Goal: Task Accomplishment & Management: Use online tool/utility

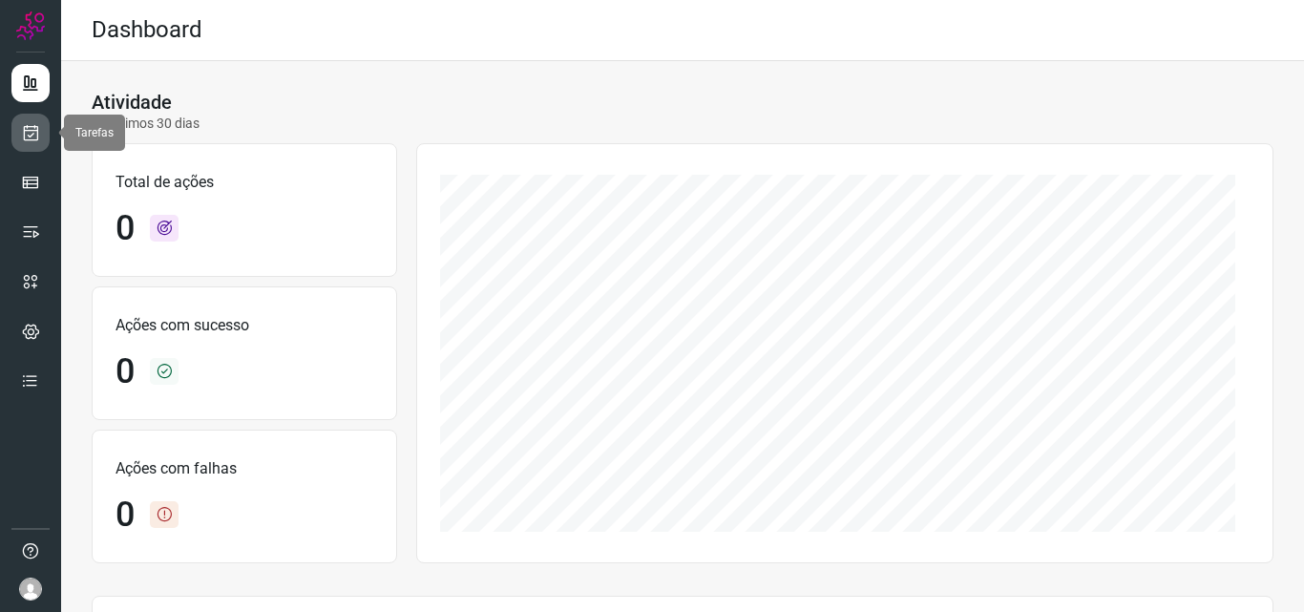
click at [15, 132] on link at bounding box center [30, 133] width 38 height 38
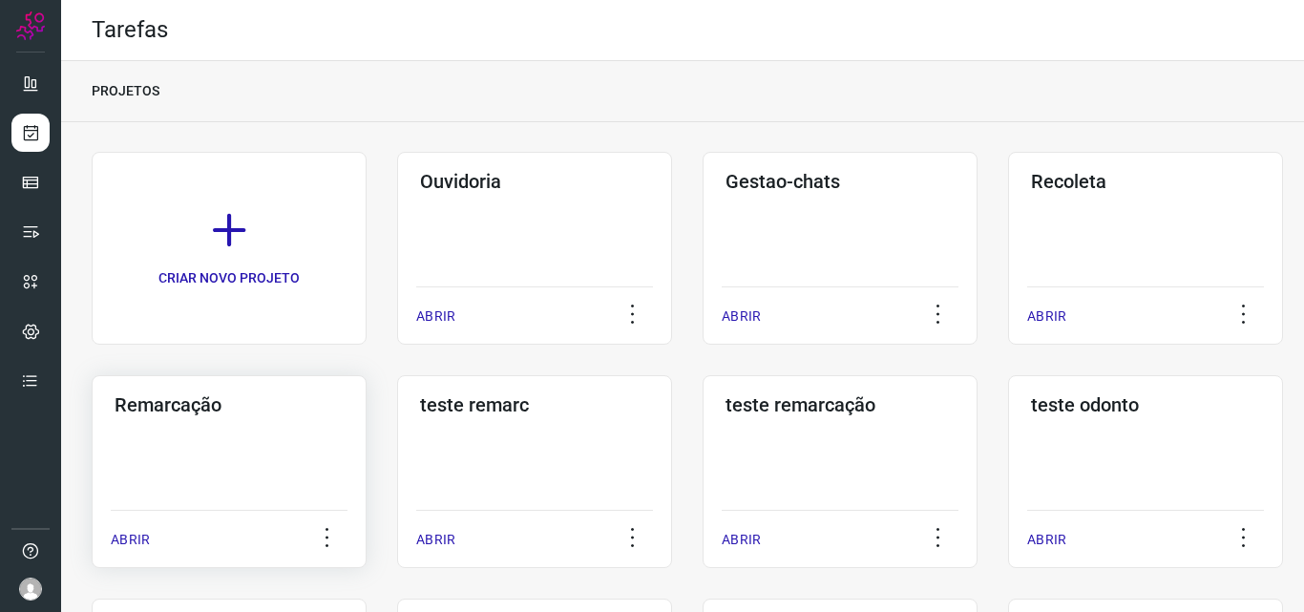
click at [250, 394] on h3 "Remarcação" at bounding box center [229, 404] width 229 height 23
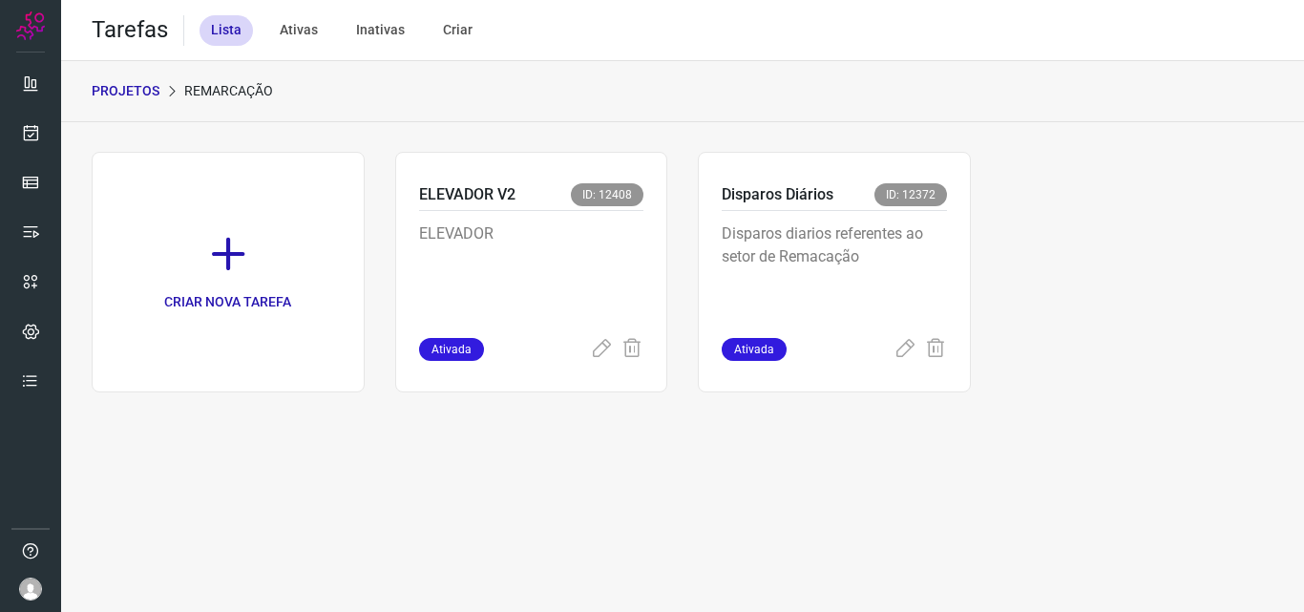
click at [949, 250] on div "Disparos Diários ID: 12372 Disparos diarios referentes ao setor de Remacação At…" at bounding box center [834, 272] width 273 height 240
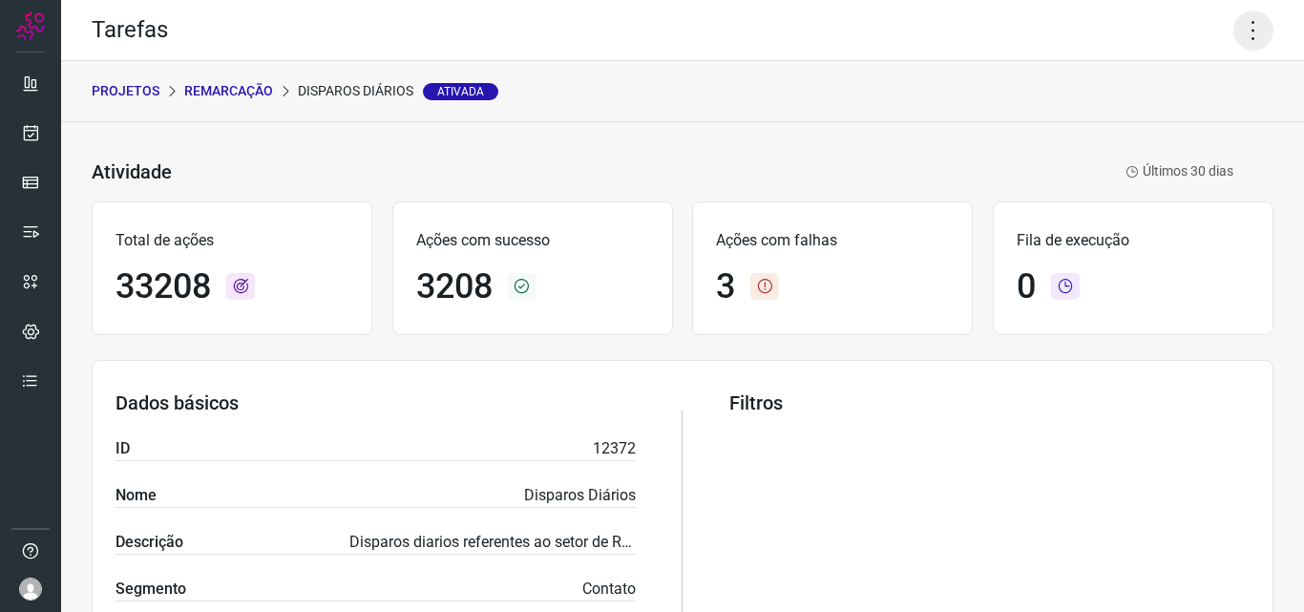
click at [1243, 23] on icon at bounding box center [1253, 30] width 40 height 40
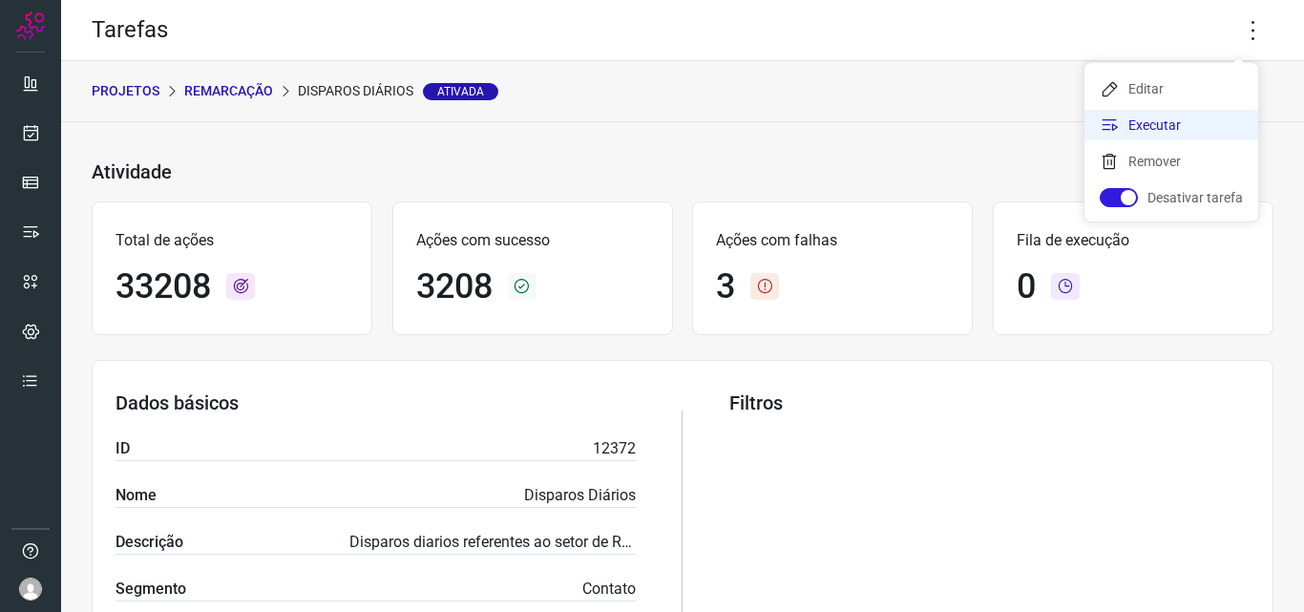
click at [1198, 128] on li "Executar" at bounding box center [1171, 125] width 174 height 31
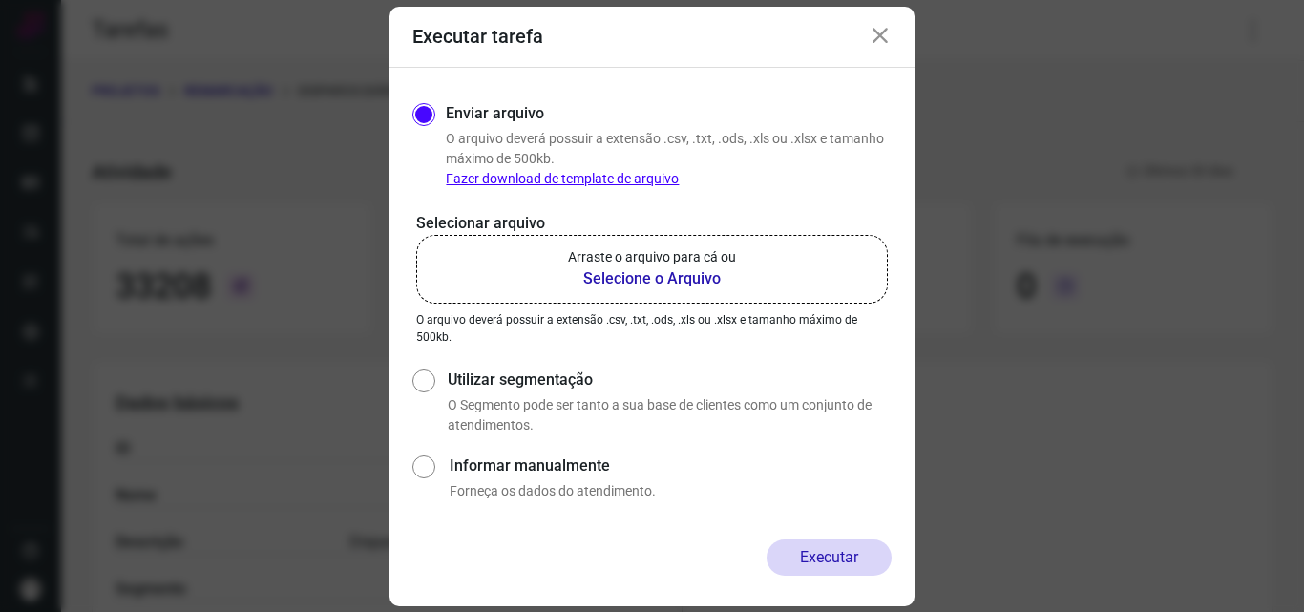
click at [688, 260] on p "Arraste o arquivo para cá ou" at bounding box center [652, 257] width 168 height 20
click at [0, 0] on input "Arraste o arquivo para cá ou Selecione o Arquivo" at bounding box center [0, 0] width 0 height 0
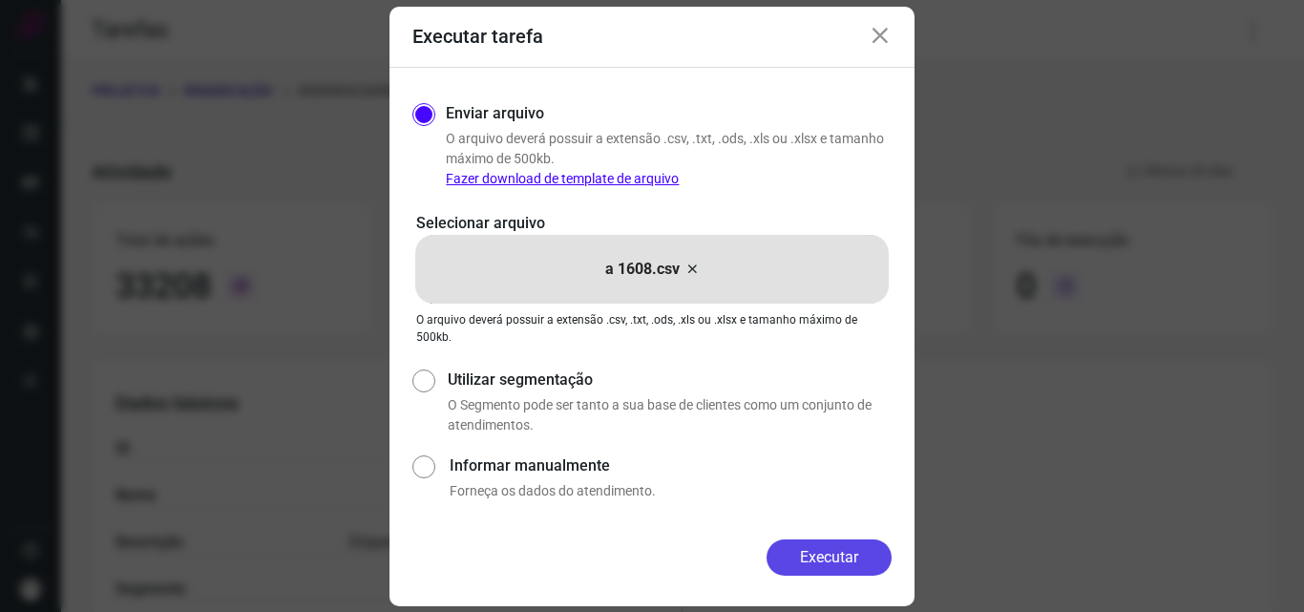
click at [807, 563] on button "Executar" at bounding box center [828, 557] width 125 height 36
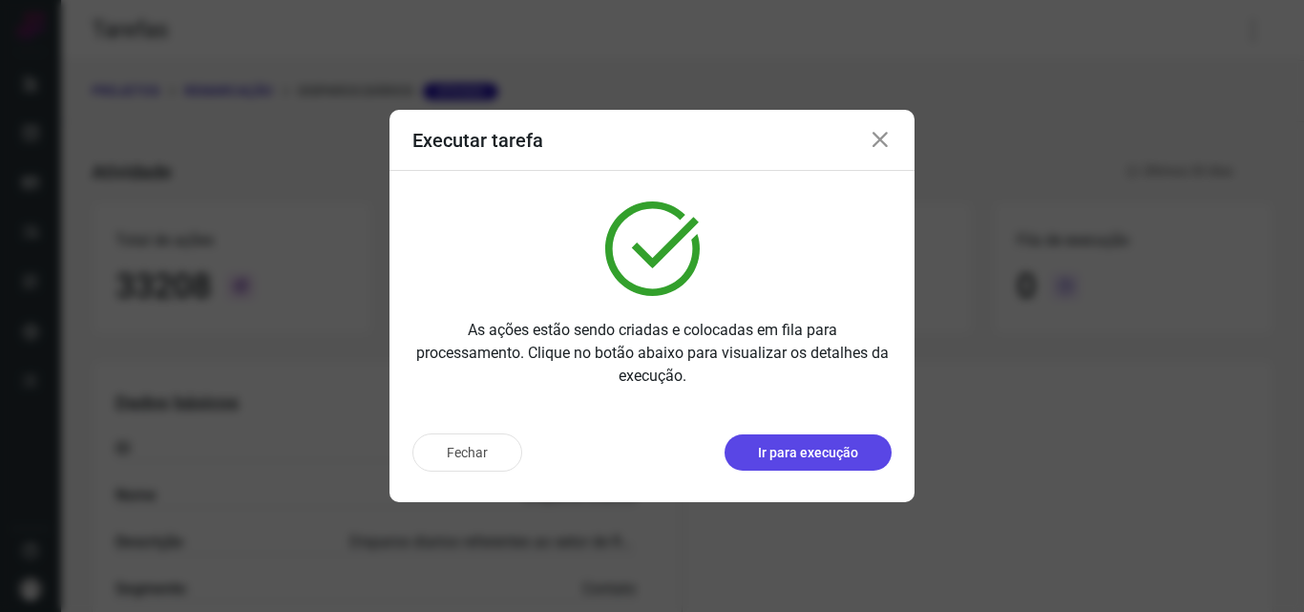
click at [823, 454] on p "Ir para execução" at bounding box center [808, 453] width 100 height 20
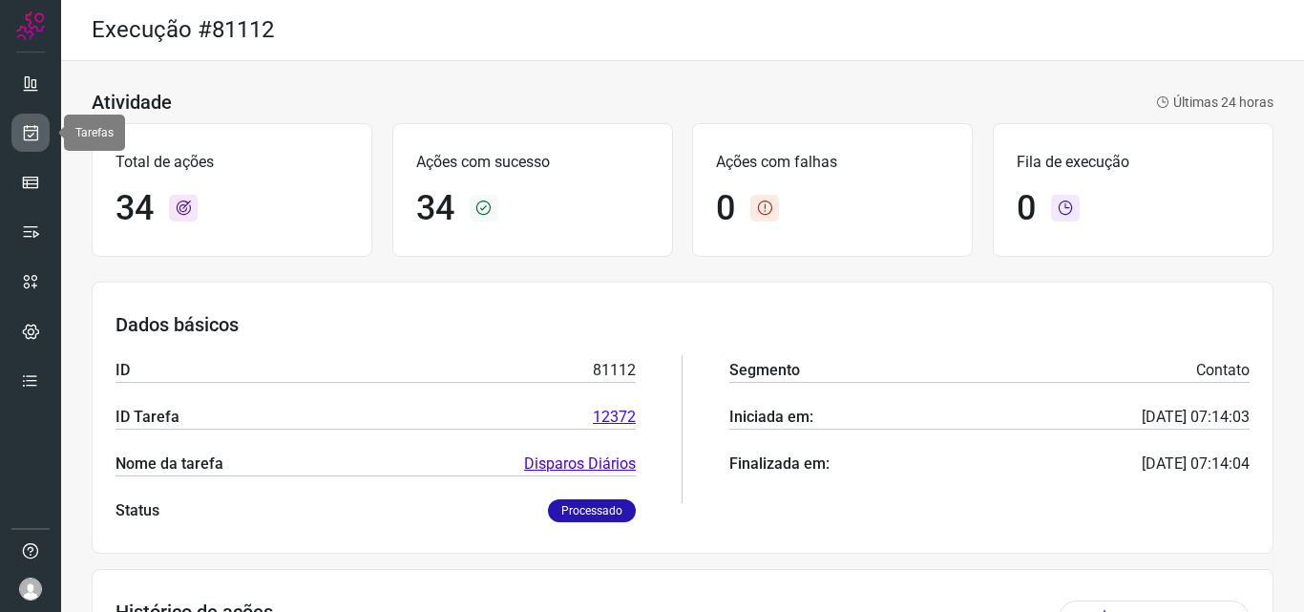
click at [40, 144] on link at bounding box center [30, 133] width 38 height 38
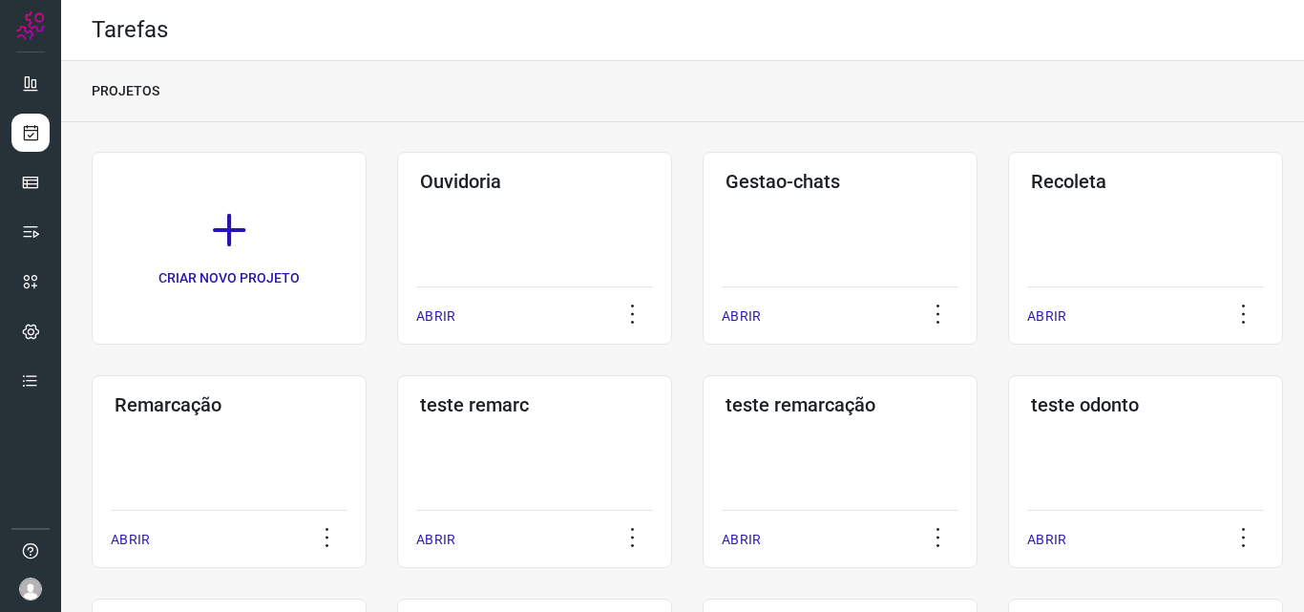
click at [397, 426] on div "Remarcação ABRIR" at bounding box center [534, 471] width 275 height 193
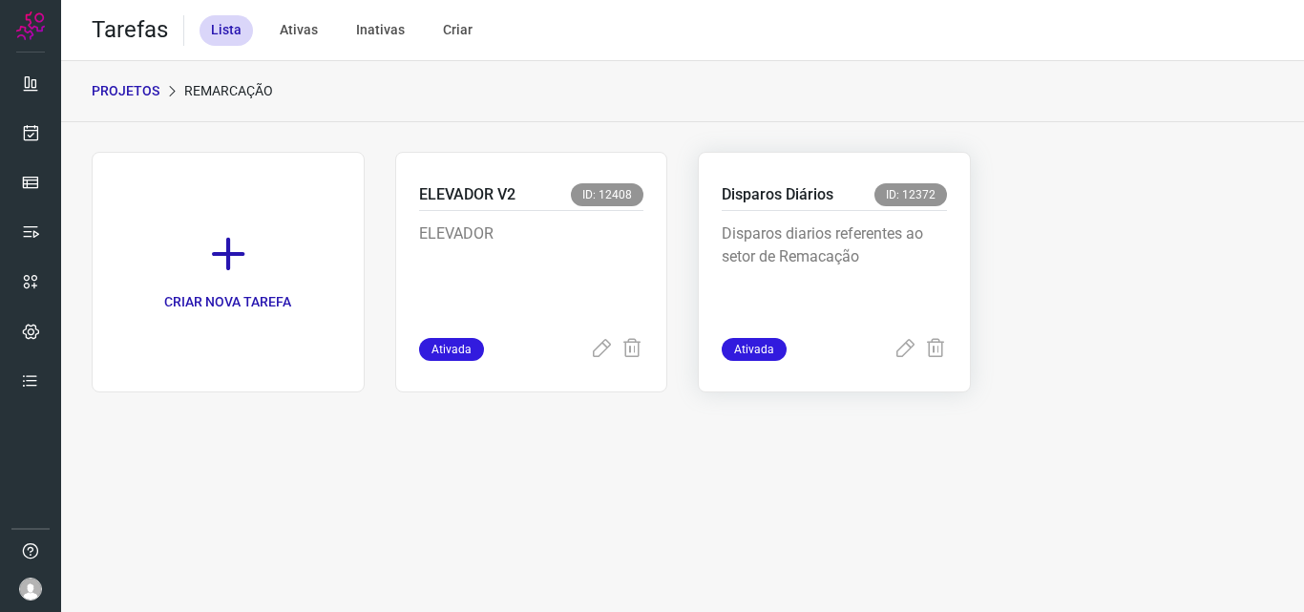
click at [893, 284] on p "Disparos diarios referentes ao setor de Remacação" at bounding box center [833, 269] width 225 height 95
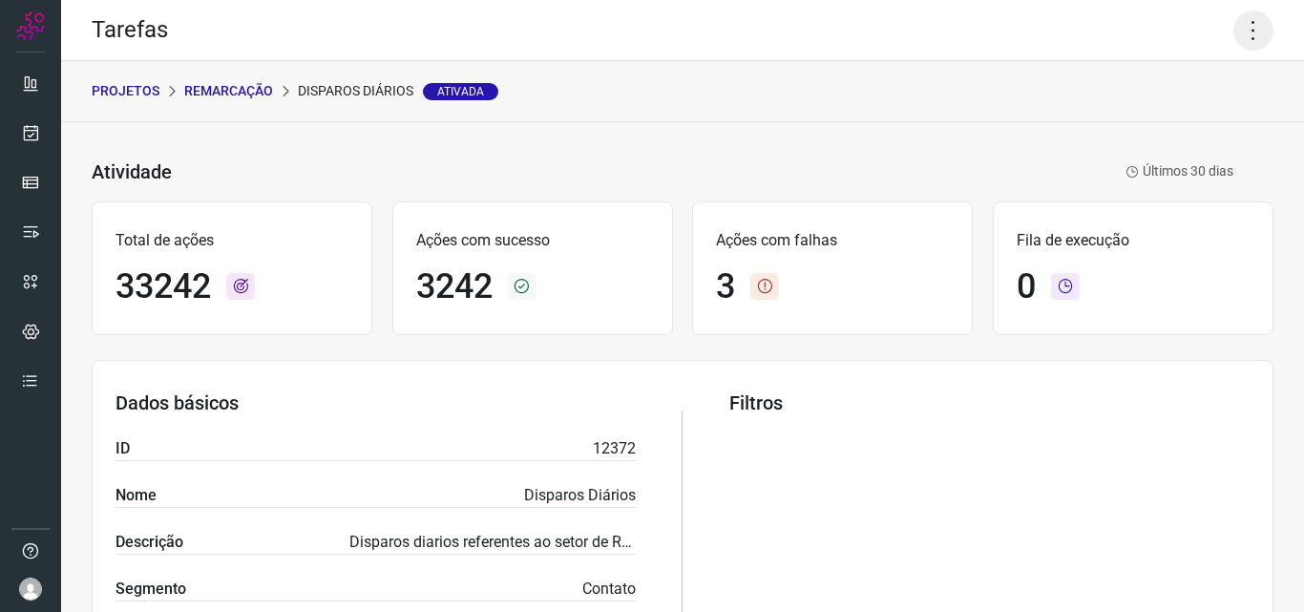
click at [1249, 23] on icon at bounding box center [1253, 30] width 40 height 40
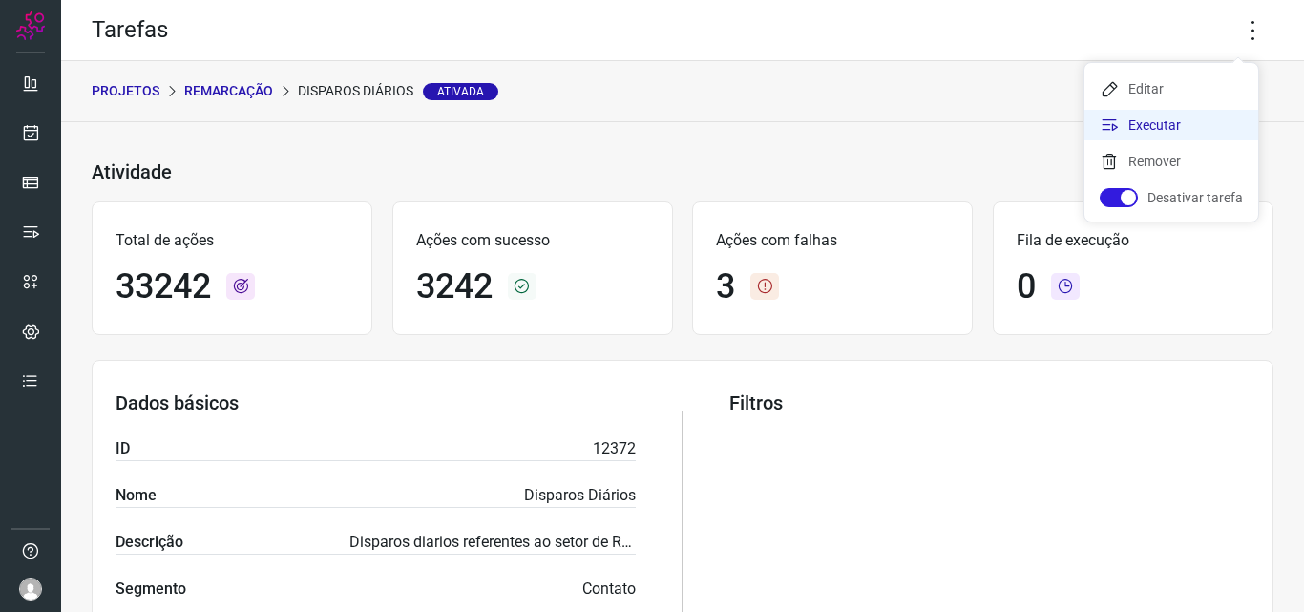
click at [1169, 126] on li "Executar" at bounding box center [1171, 125] width 174 height 31
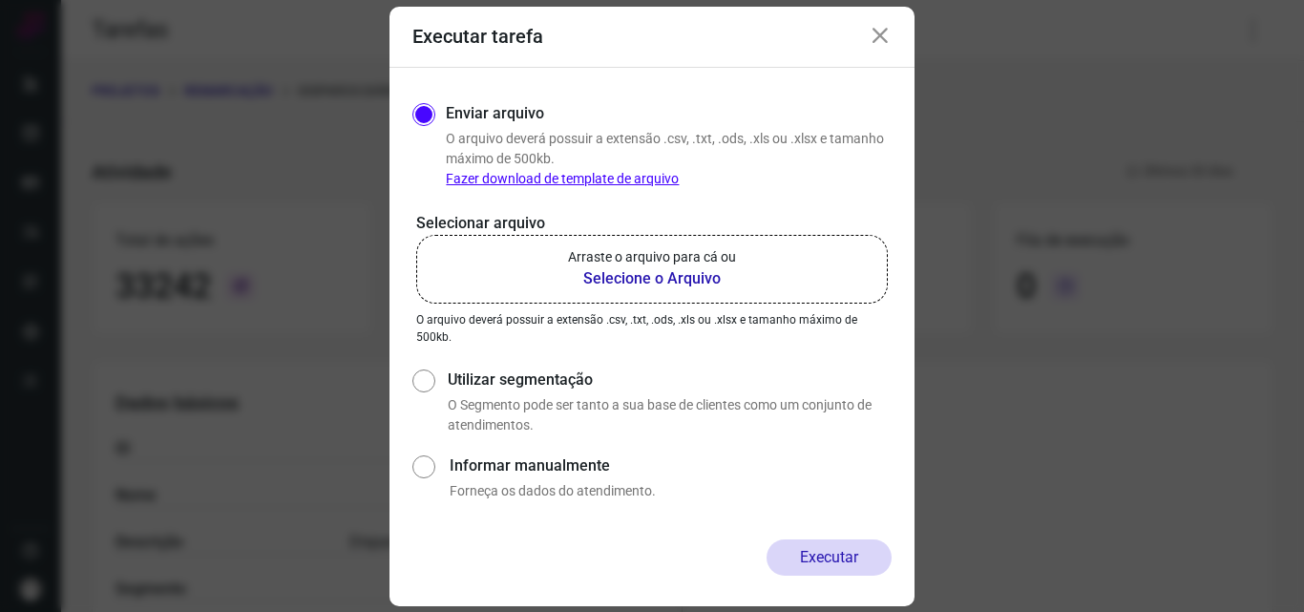
click at [636, 241] on label "Arraste o arquivo para cá ou Selecione o Arquivo" at bounding box center [651, 269] width 471 height 69
click at [0, 0] on input "Arraste o arquivo para cá ou Selecione o Arquivo" at bounding box center [0, 0] width 0 height 0
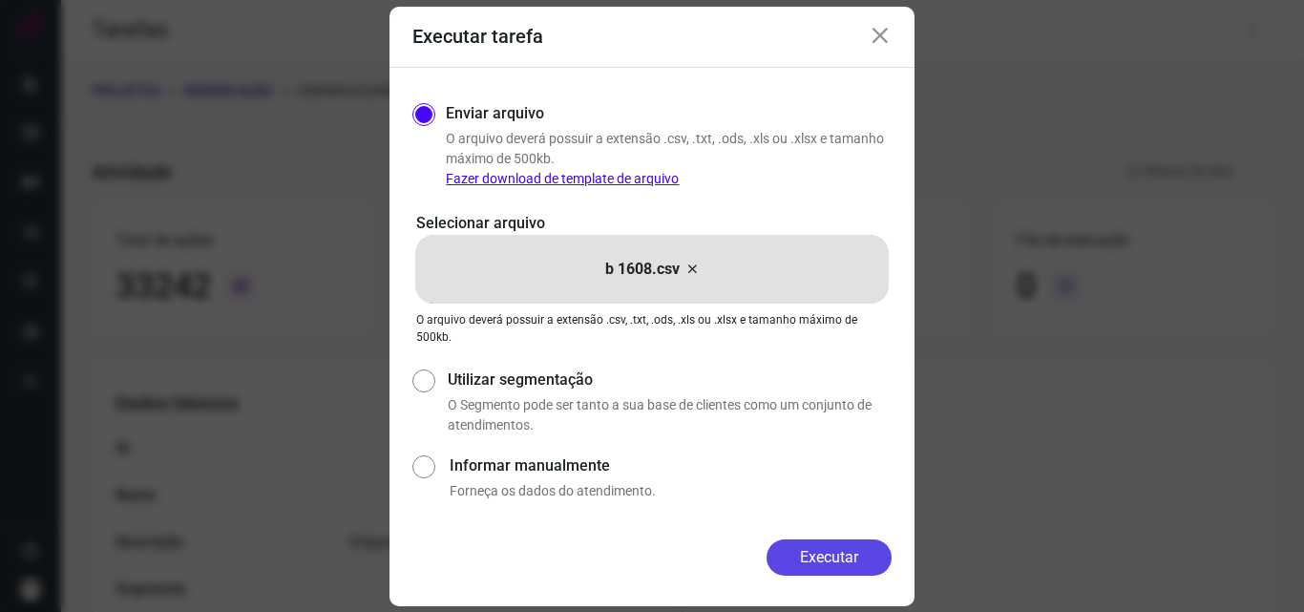
click at [809, 556] on button "Executar" at bounding box center [828, 557] width 125 height 36
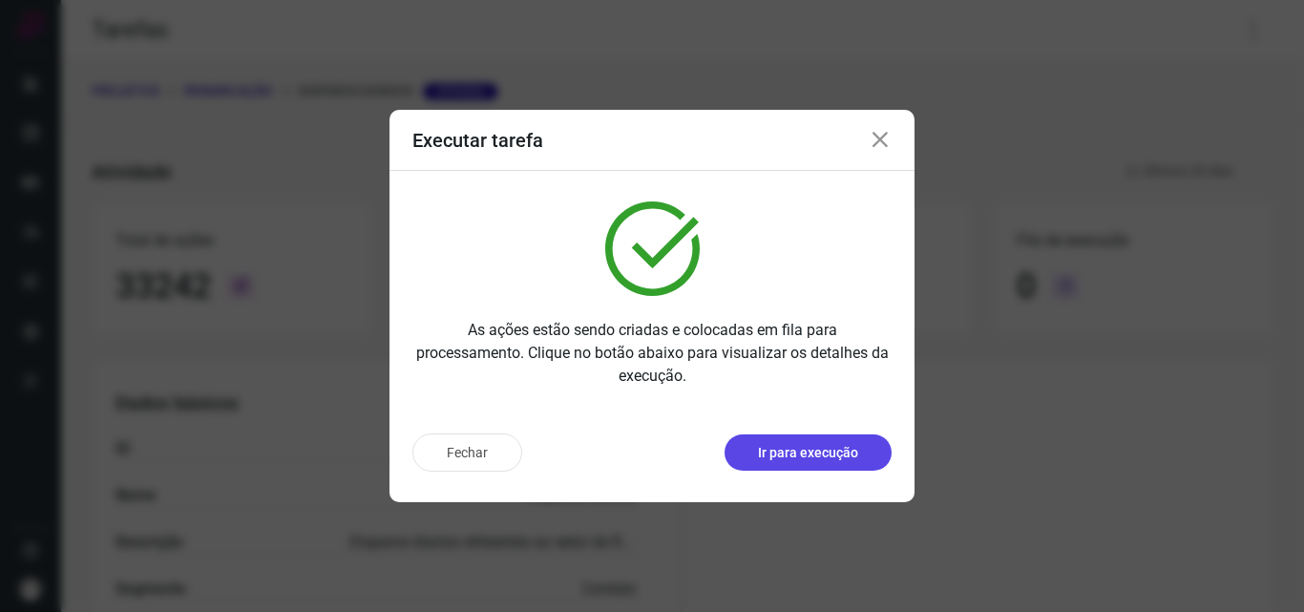
click at [798, 459] on p "Ir para execução" at bounding box center [808, 453] width 100 height 20
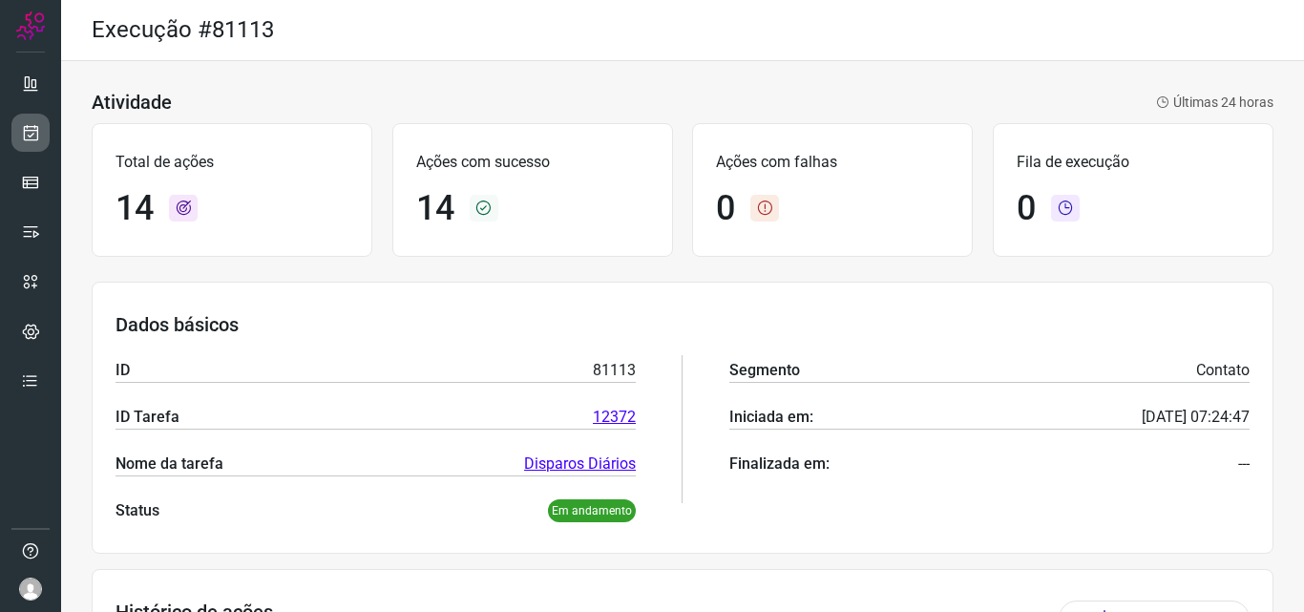
click at [39, 139] on icon at bounding box center [31, 132] width 20 height 19
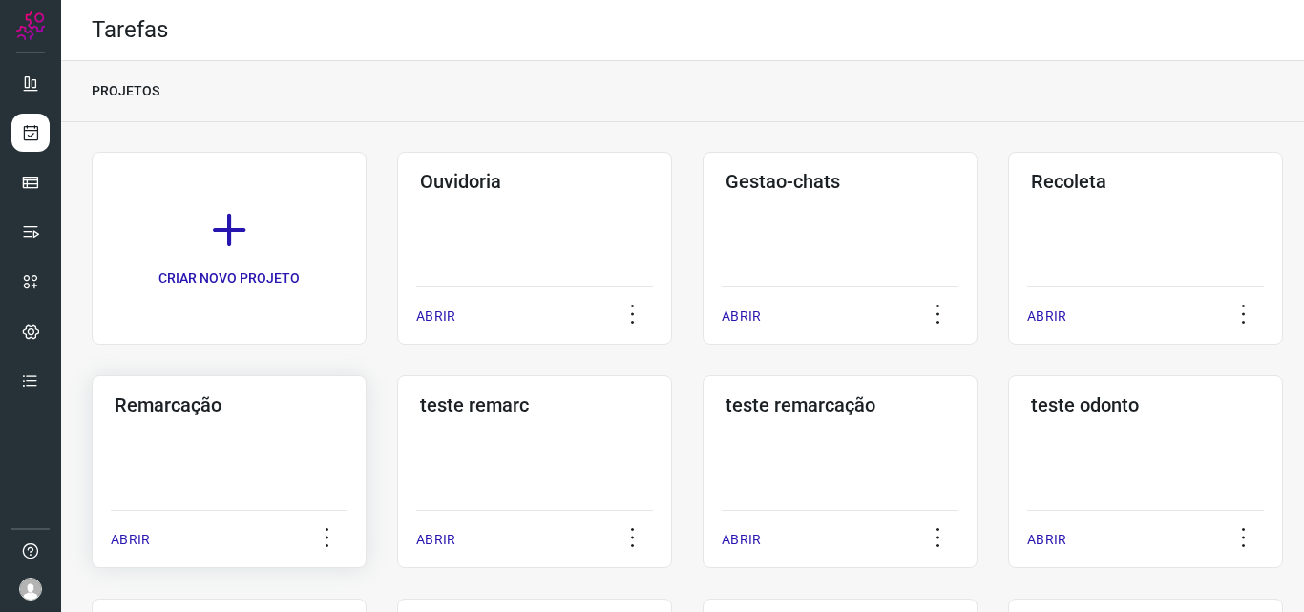
click at [210, 511] on div "ABRIR" at bounding box center [229, 534] width 237 height 48
click at [397, 474] on div "Remarcação ABRIR" at bounding box center [534, 471] width 275 height 193
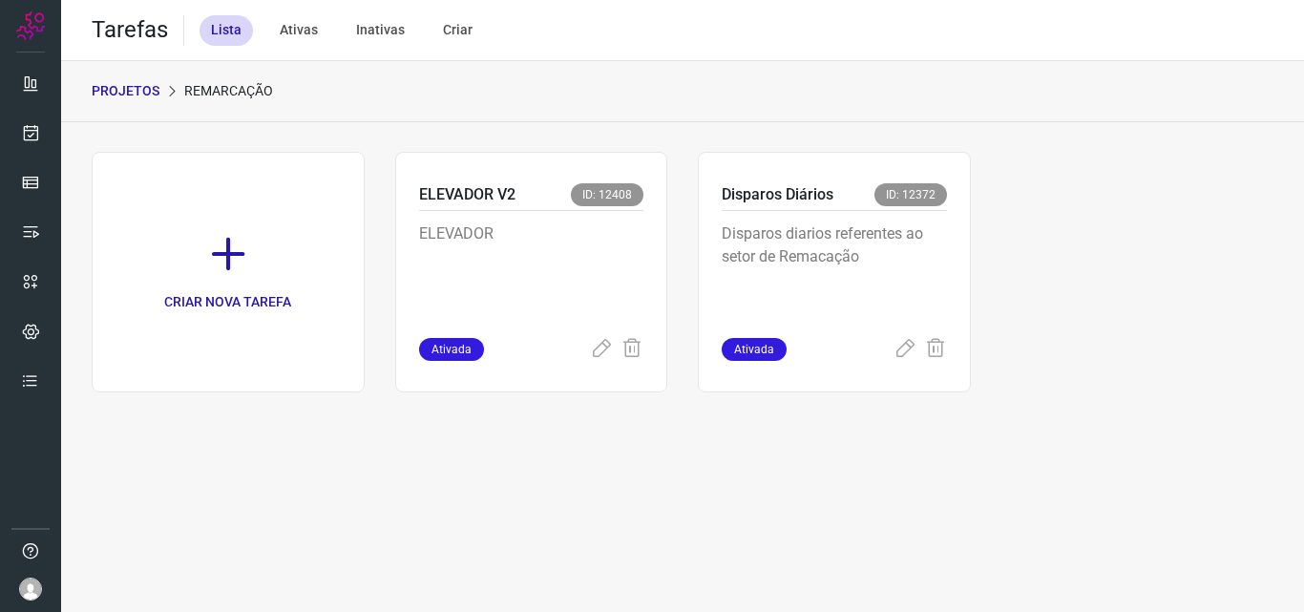
click at [813, 280] on p "Disparos diarios referentes ao setor de Remacação" at bounding box center [833, 269] width 225 height 95
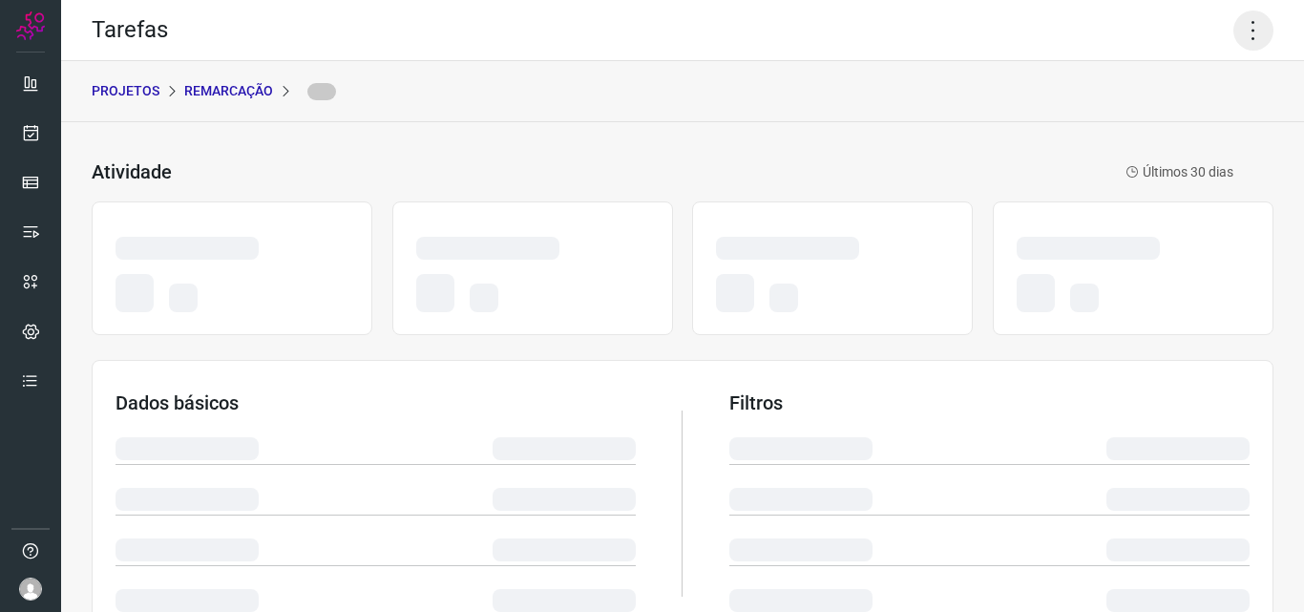
click at [1234, 28] on icon at bounding box center [1253, 30] width 40 height 40
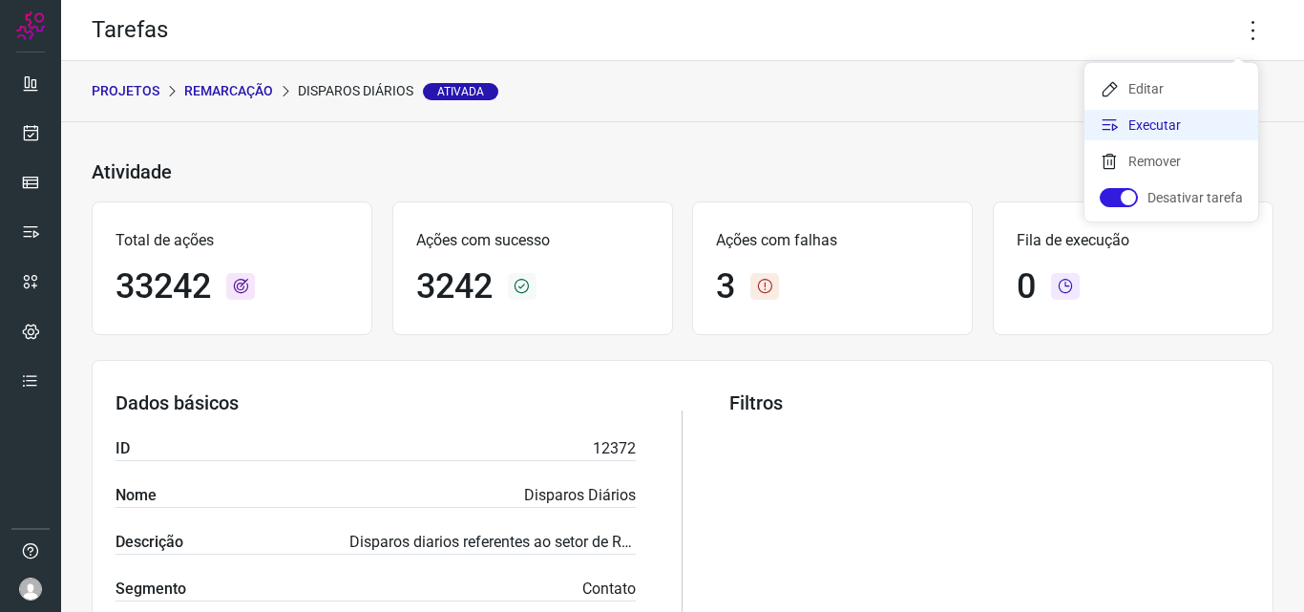
click at [1180, 117] on li "Executar" at bounding box center [1171, 125] width 174 height 31
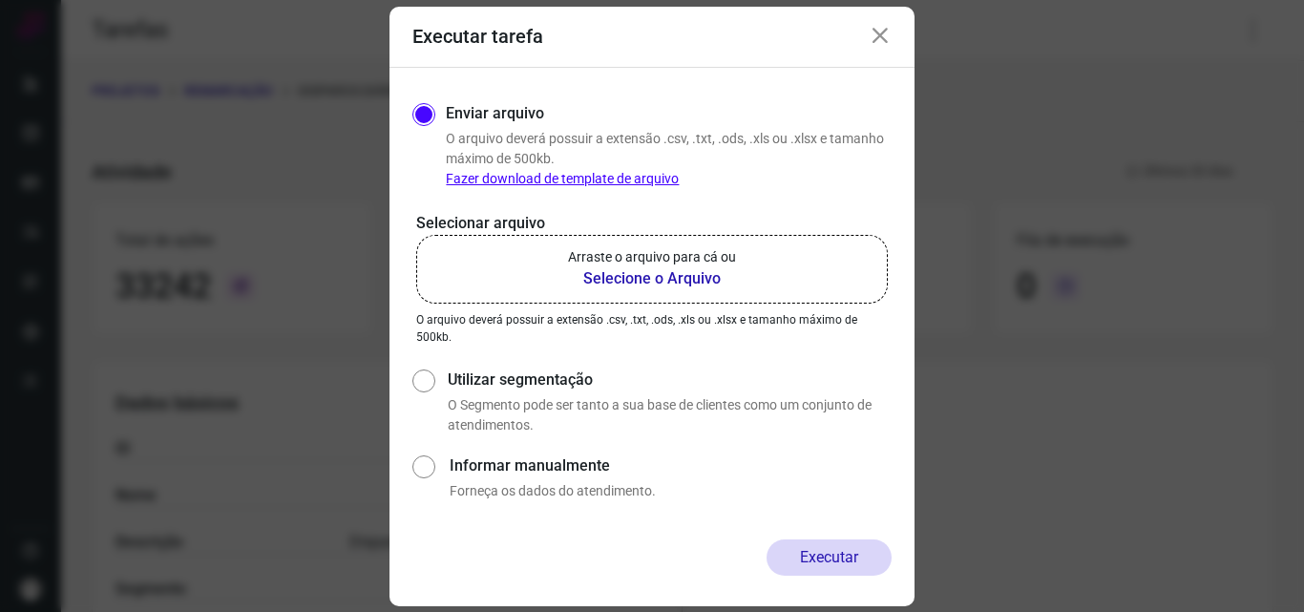
click at [655, 280] on b "Selecione o Arquivo" at bounding box center [652, 278] width 168 height 23
click at [0, 0] on input "Arraste o arquivo para cá ou Selecione o Arquivo" at bounding box center [0, 0] width 0 height 0
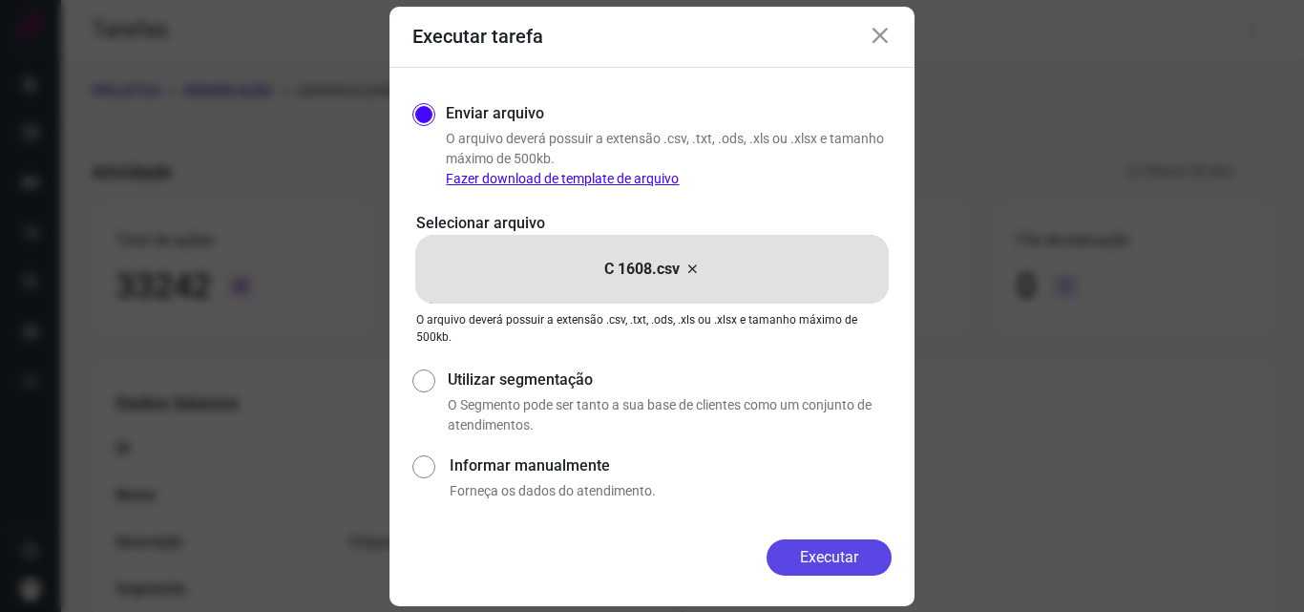
click at [834, 565] on button "Executar" at bounding box center [828, 557] width 125 height 36
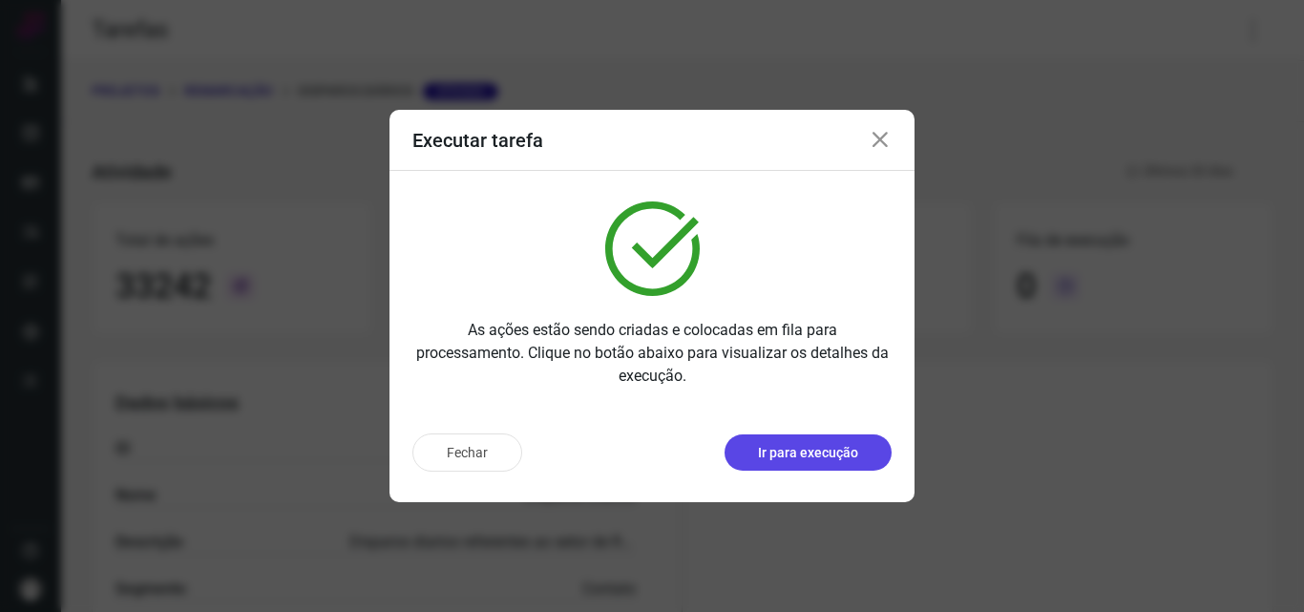
click at [829, 461] on p "Ir para execução" at bounding box center [808, 453] width 100 height 20
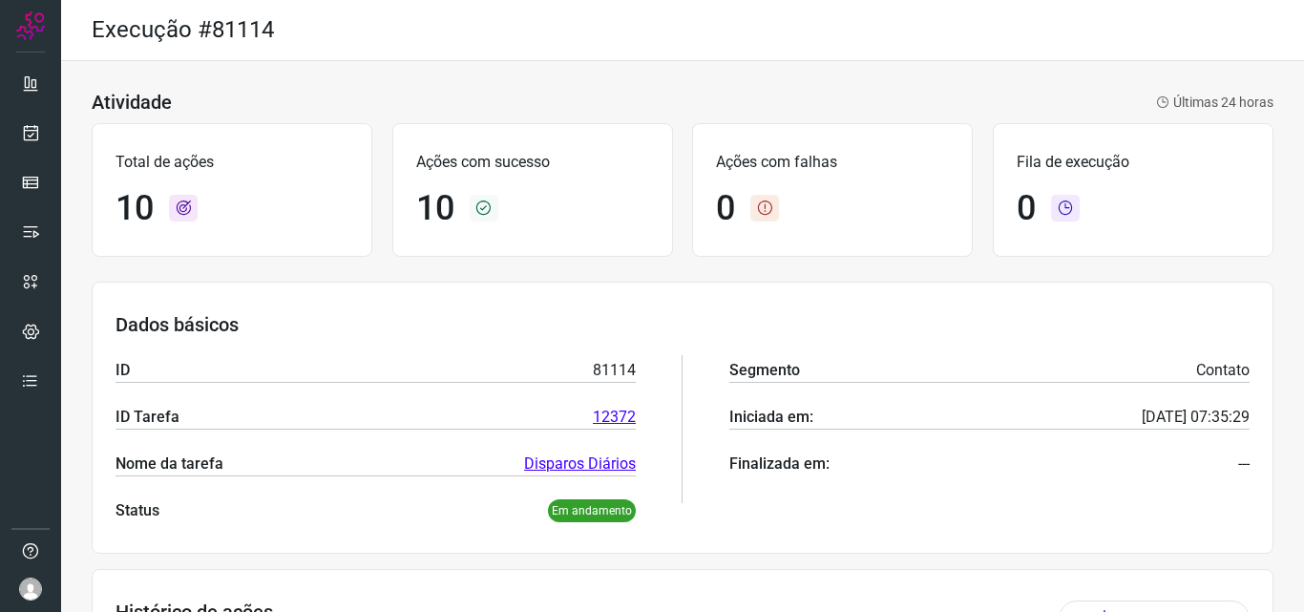
click at [583, 609] on div "Histórico de ações Exportar Ações" at bounding box center [682, 618] width 1134 height 36
click at [26, 124] on icon at bounding box center [31, 132] width 20 height 19
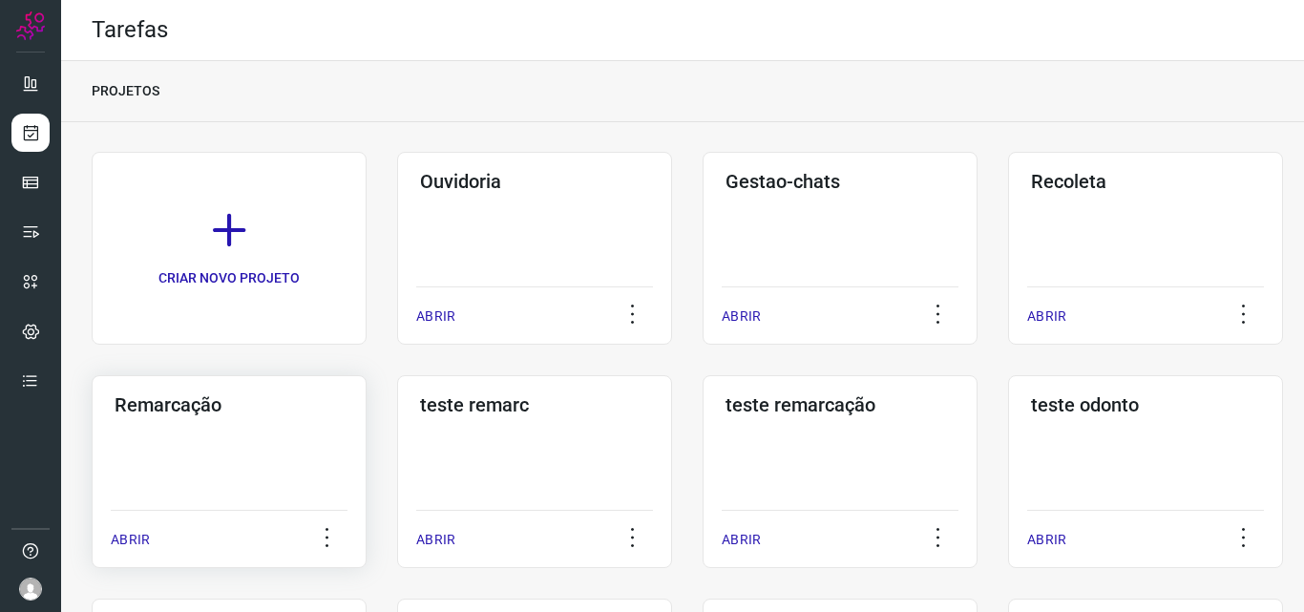
click at [397, 427] on div "Remarcação ABRIR" at bounding box center [534, 471] width 275 height 193
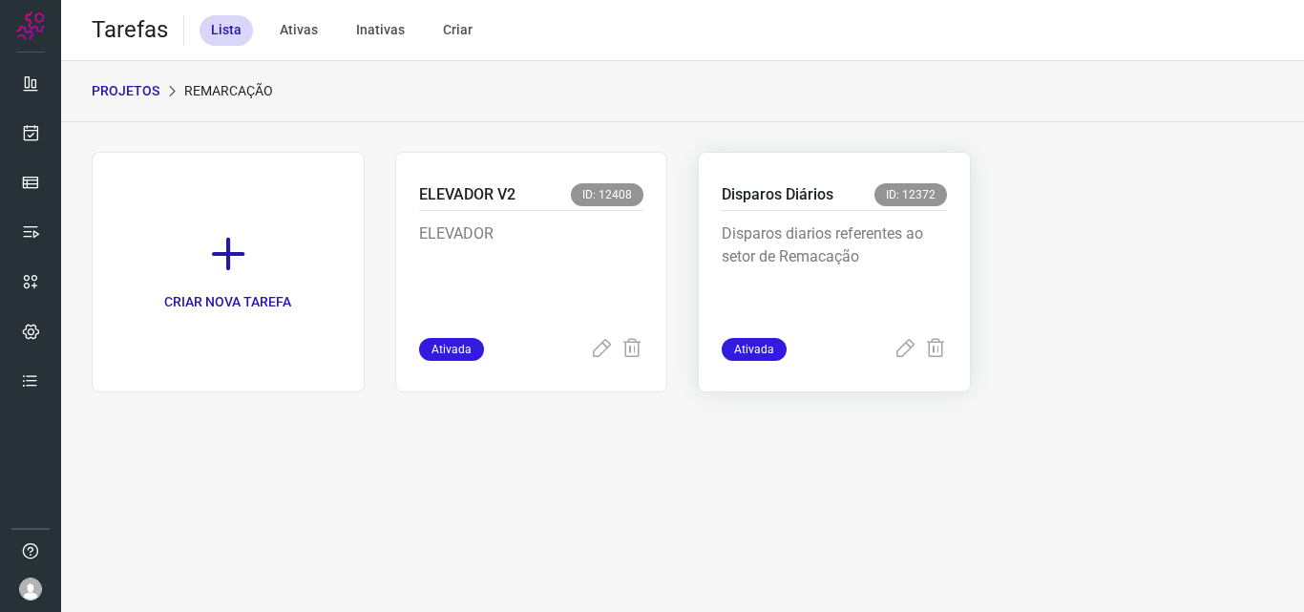
click at [798, 260] on p "Disparos diarios referentes ao setor de Remacação" at bounding box center [833, 269] width 225 height 95
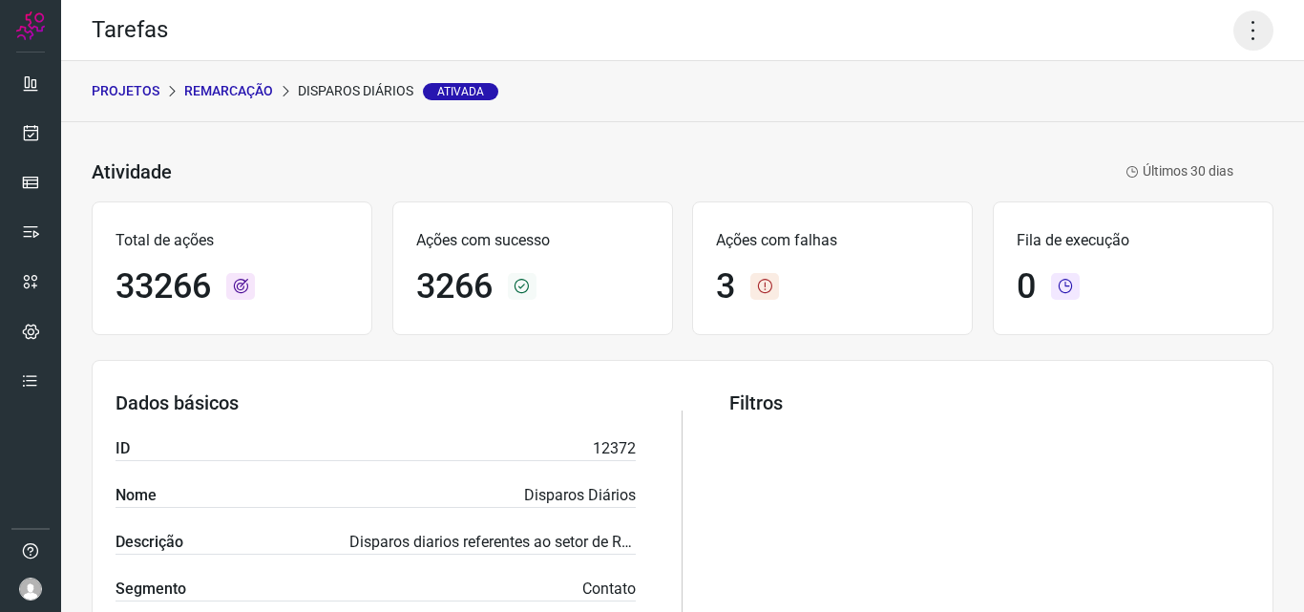
click at [1233, 33] on icon at bounding box center [1253, 30] width 40 height 40
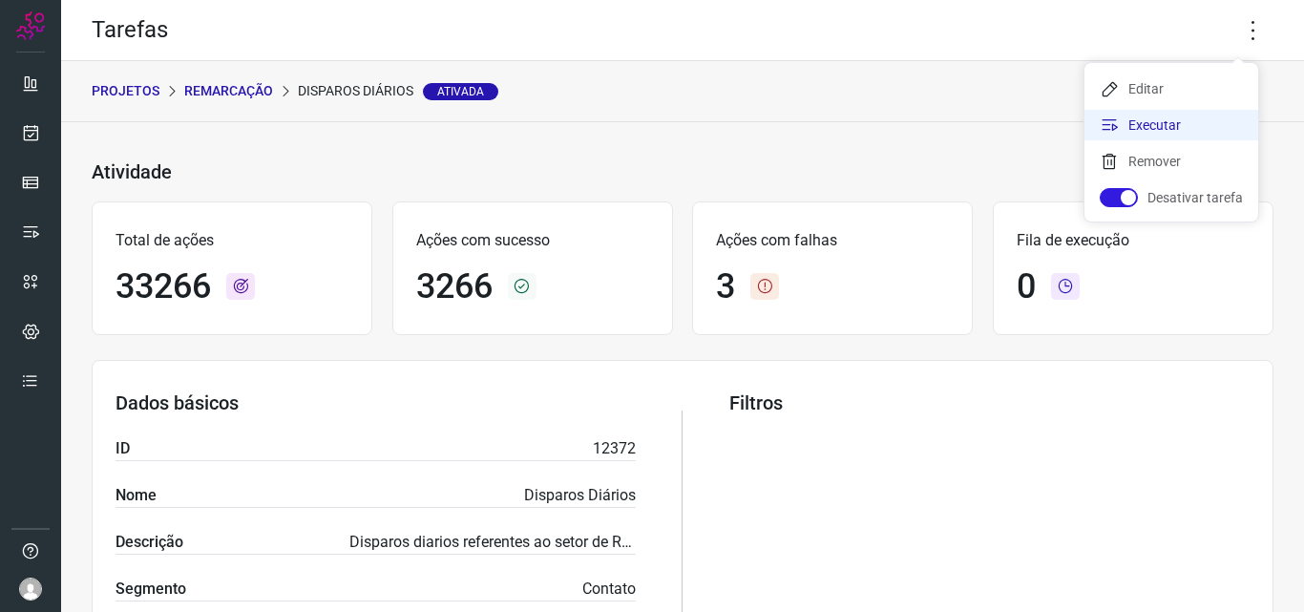
click at [1171, 123] on li "Executar" at bounding box center [1171, 125] width 174 height 31
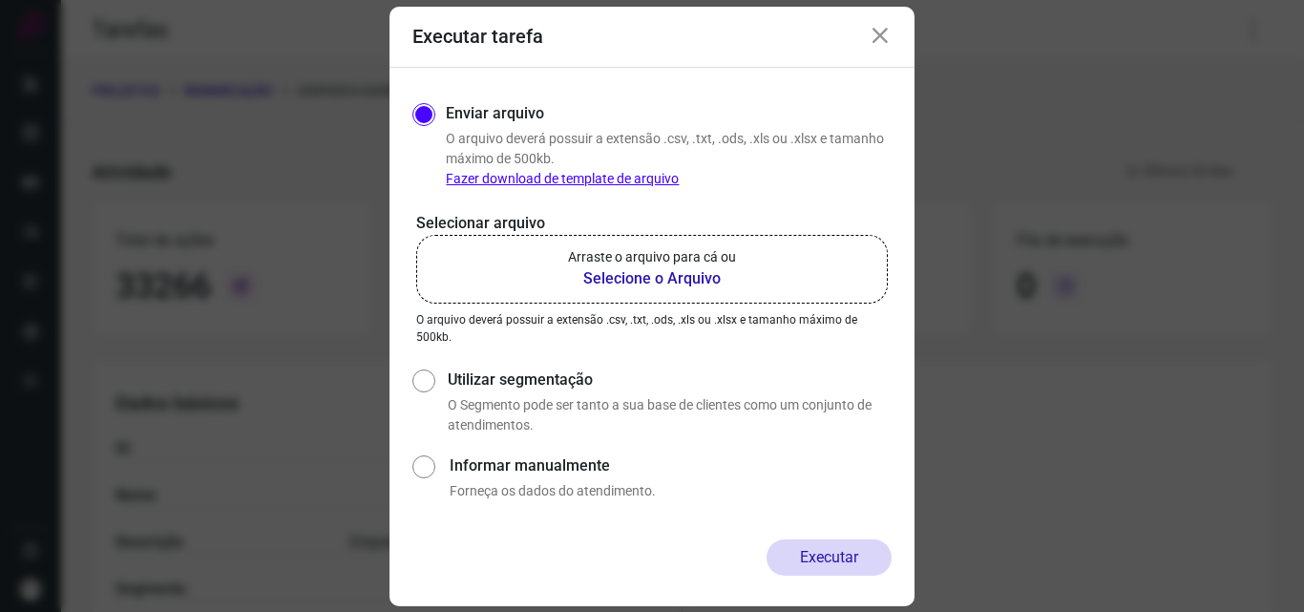
click at [655, 257] on p "Arraste o arquivo para cá ou" at bounding box center [652, 257] width 168 height 20
click at [0, 0] on input "Arraste o arquivo para cá ou Selecione o Arquivo" at bounding box center [0, 0] width 0 height 0
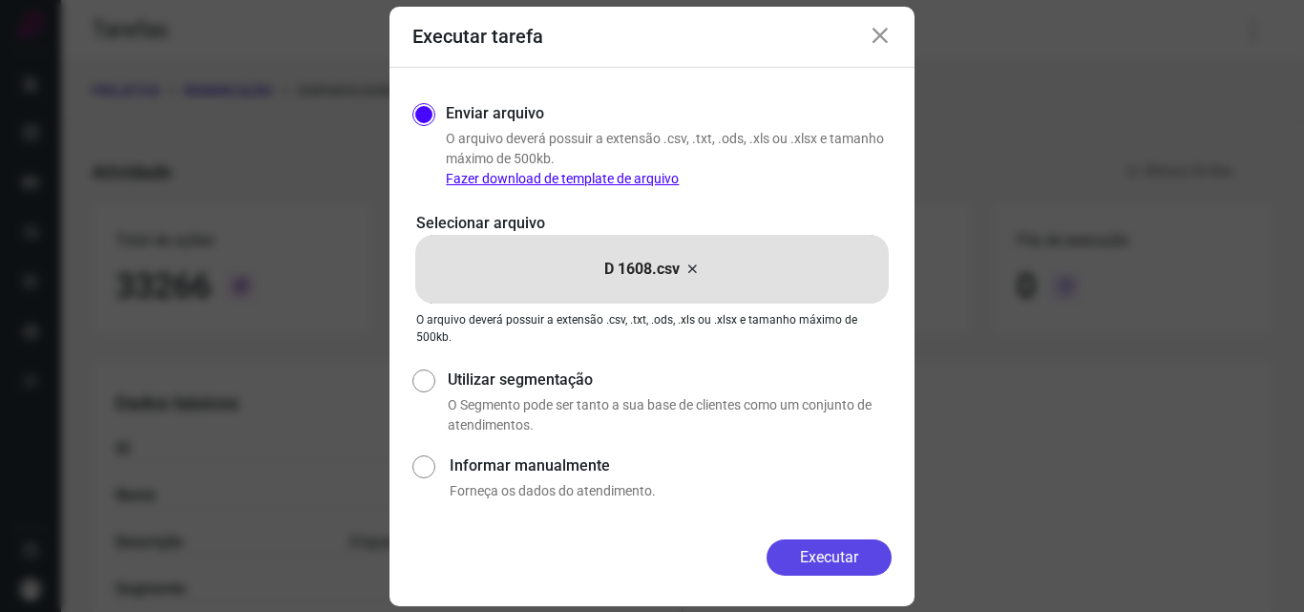
click at [804, 565] on button "Executar" at bounding box center [828, 557] width 125 height 36
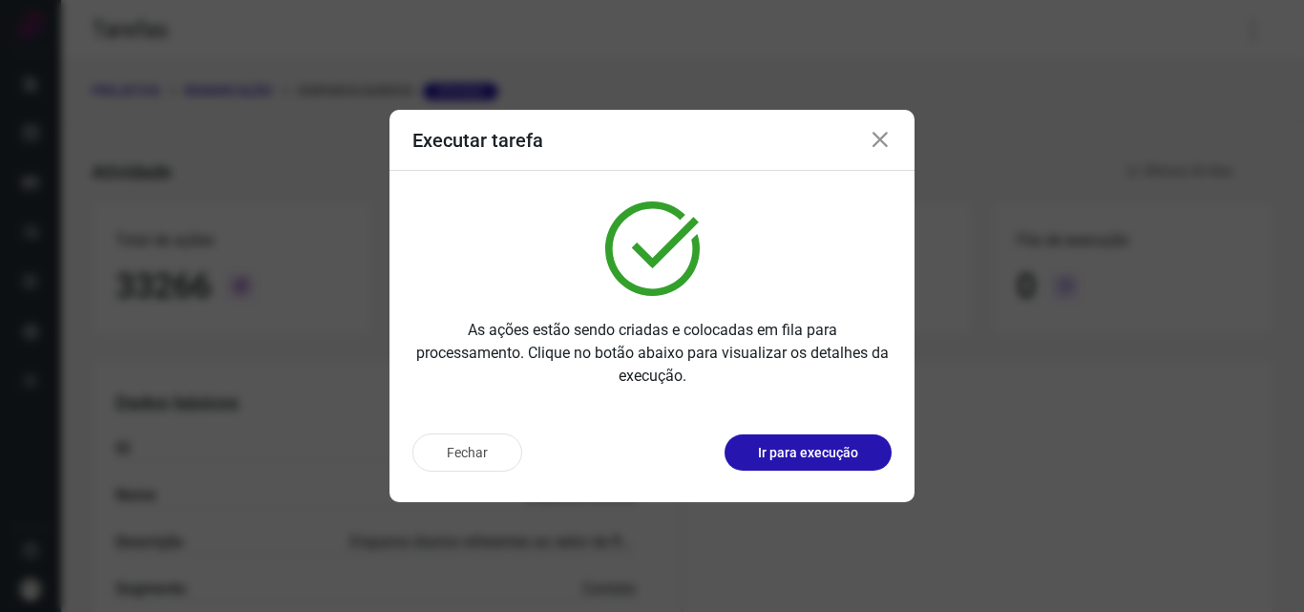
click at [810, 463] on button "Ir para execução" at bounding box center [807, 452] width 167 height 36
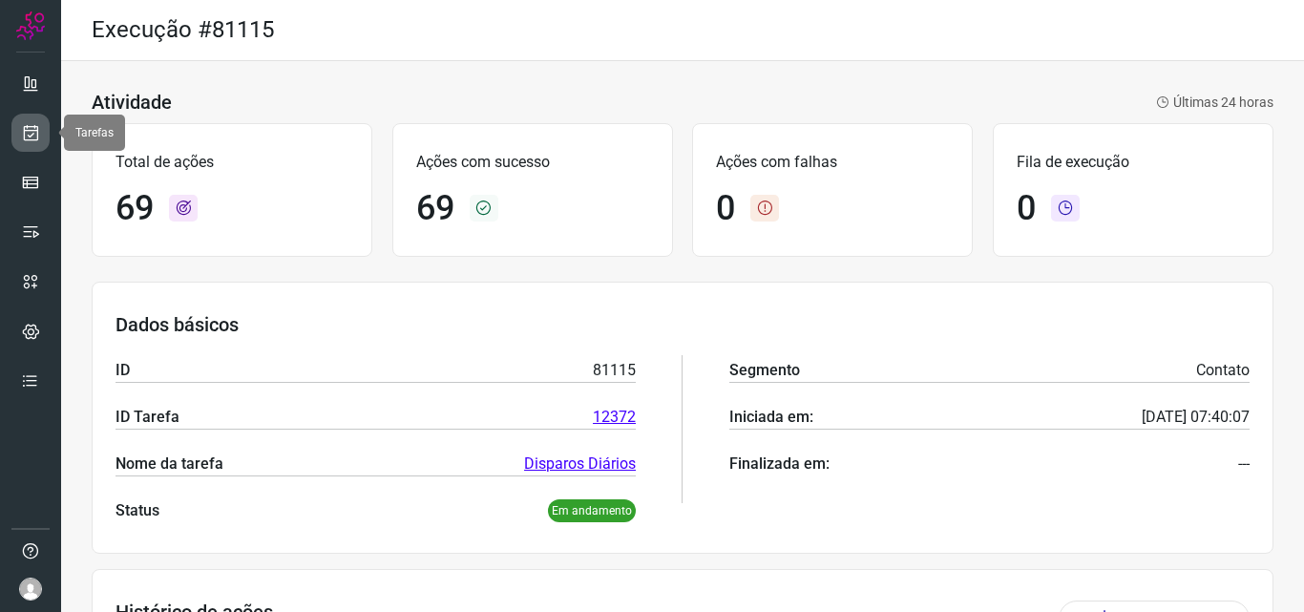
click at [30, 131] on icon at bounding box center [31, 132] width 20 height 19
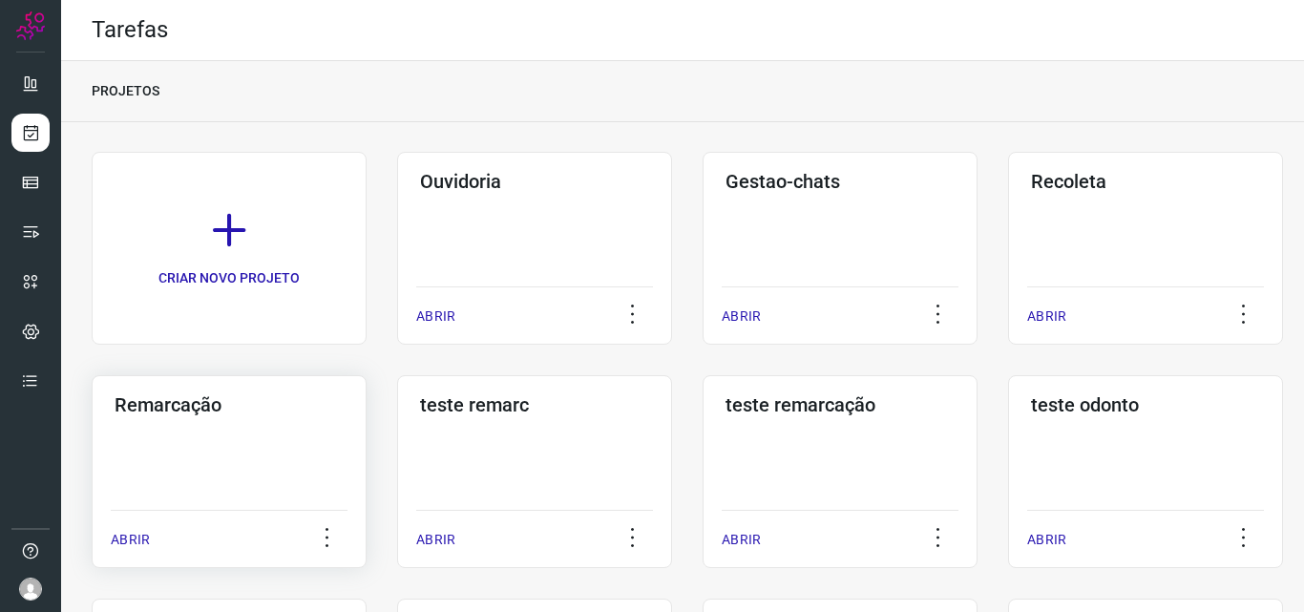
click at [397, 456] on div "Remarcação ABRIR" at bounding box center [534, 471] width 275 height 193
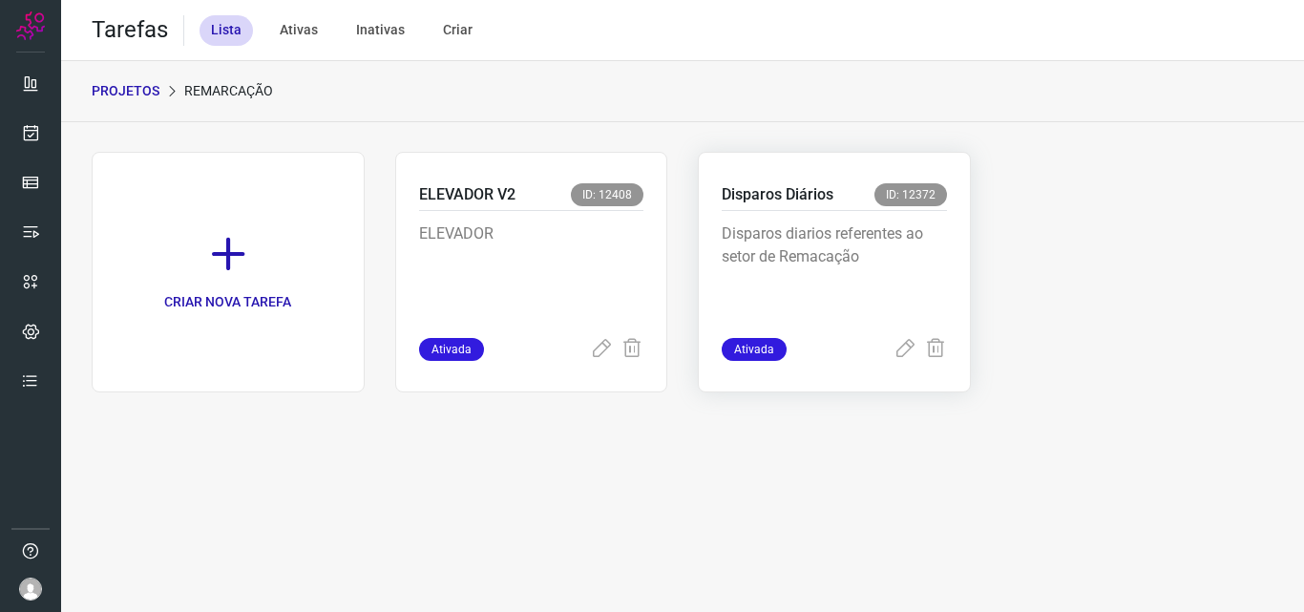
click at [884, 248] on p "Disparos diarios referentes ao setor de Remacação" at bounding box center [833, 269] width 225 height 95
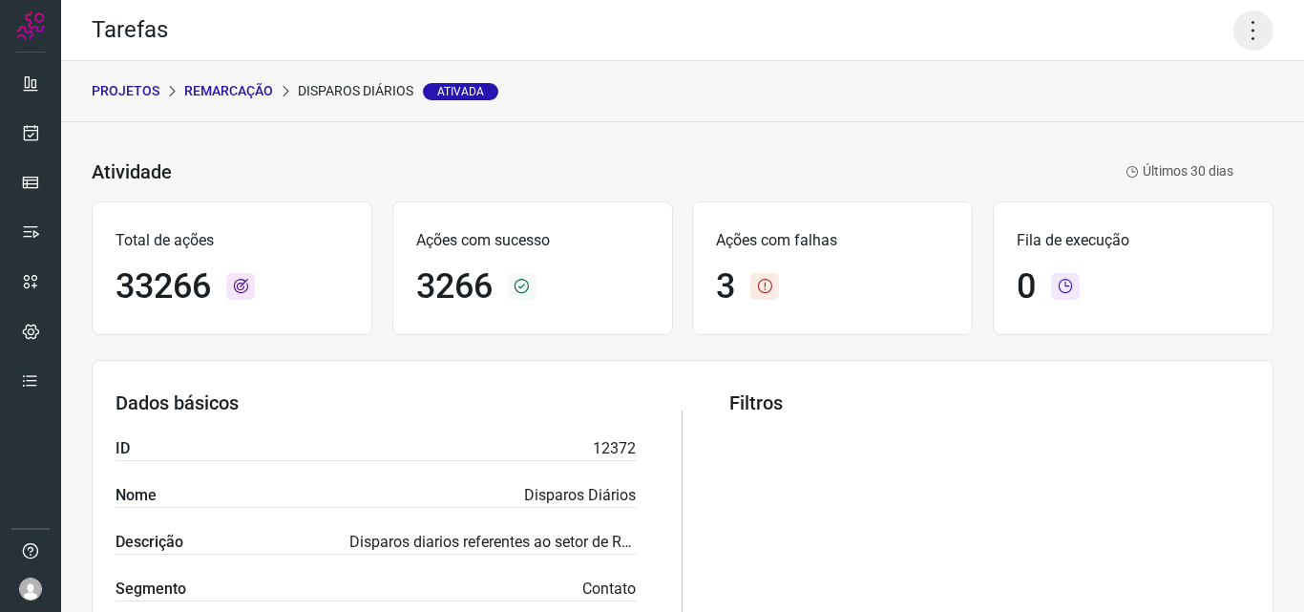
click at [1251, 11] on icon at bounding box center [1253, 30] width 40 height 40
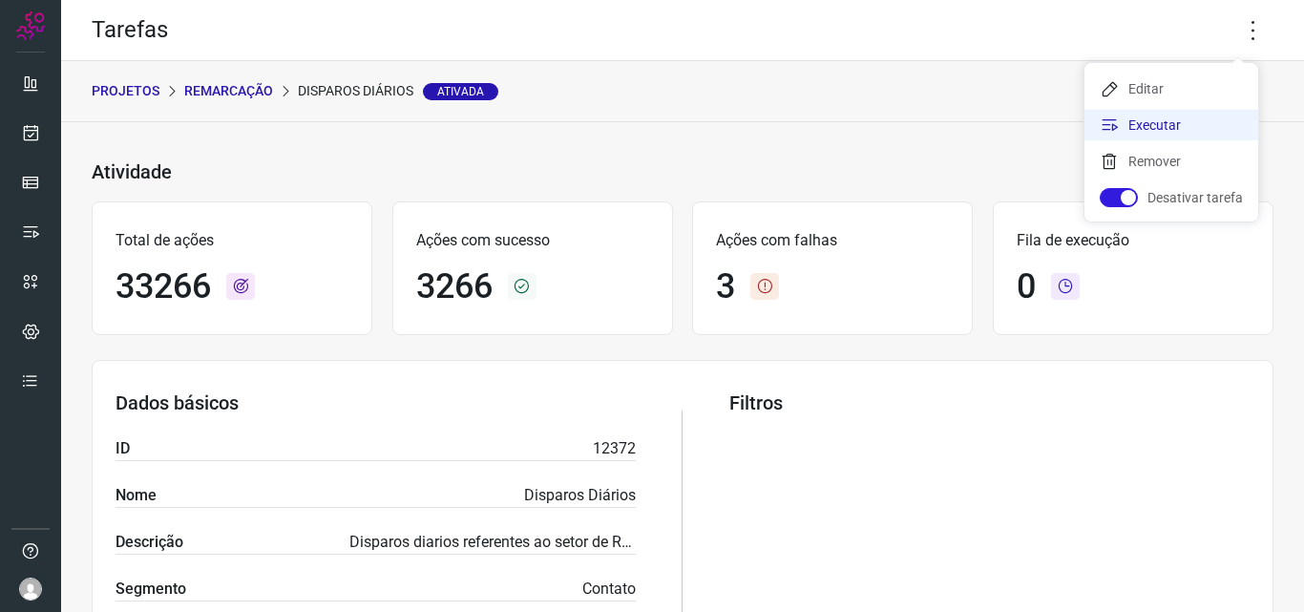
click at [1170, 125] on li "Executar" at bounding box center [1171, 125] width 174 height 31
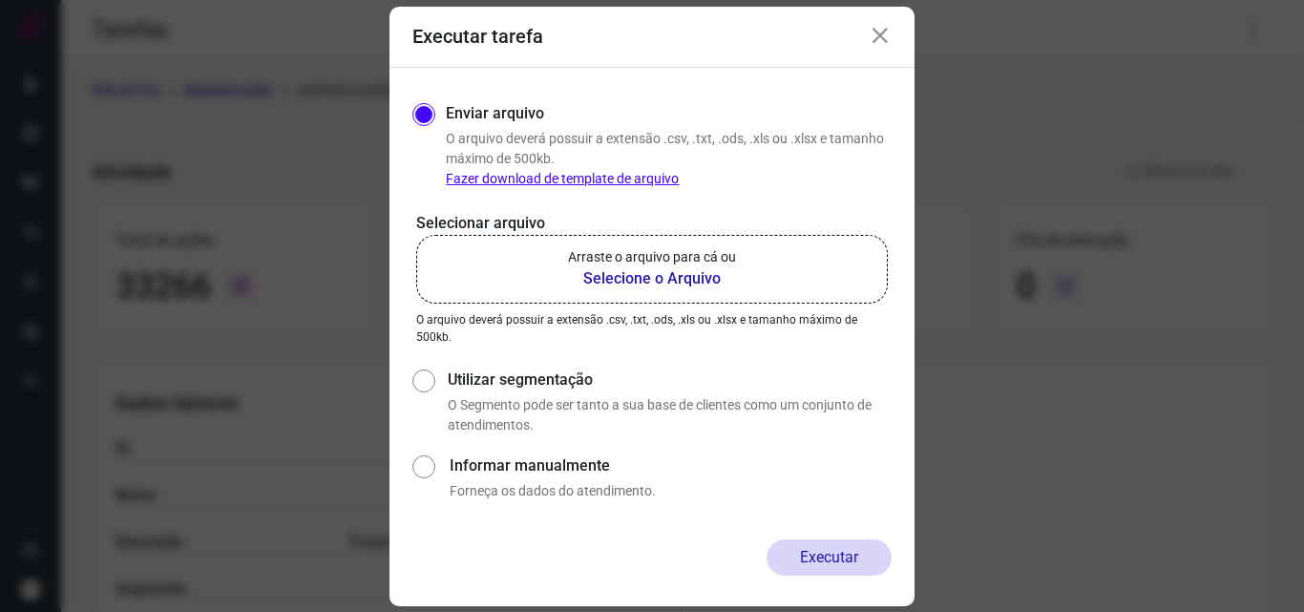
click at [691, 280] on b "Selecione o Arquivo" at bounding box center [652, 278] width 168 height 23
click at [0, 0] on input "Arraste o arquivo para cá ou Selecione o Arquivo" at bounding box center [0, 0] width 0 height 0
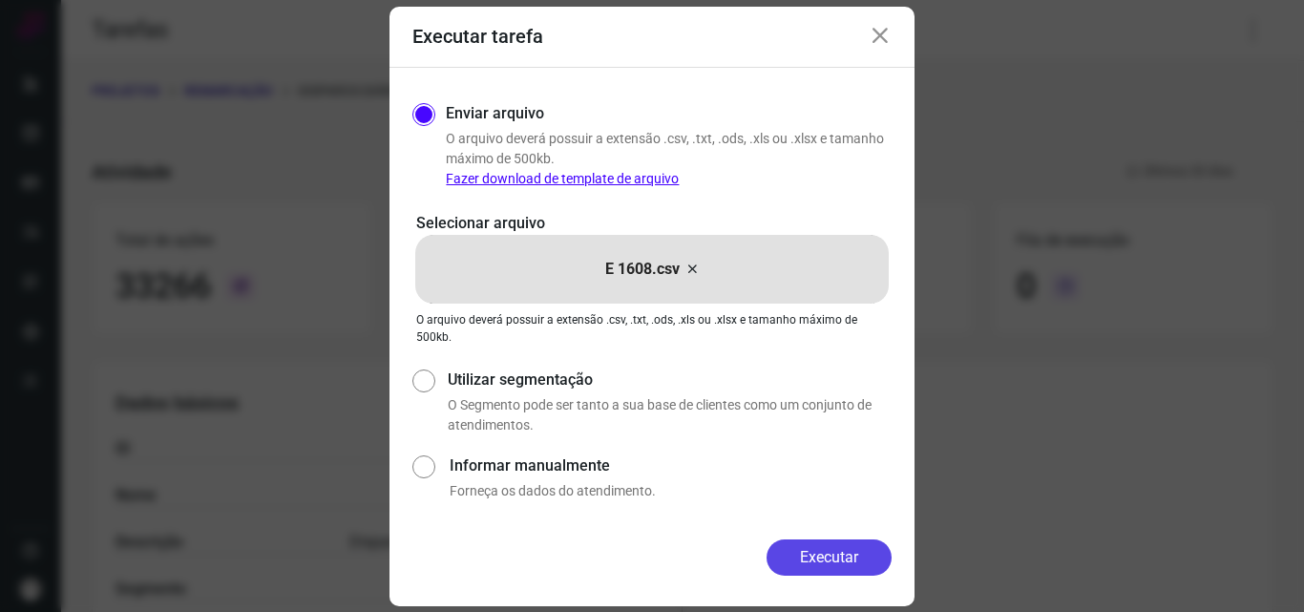
click at [812, 558] on button "Executar" at bounding box center [828, 557] width 125 height 36
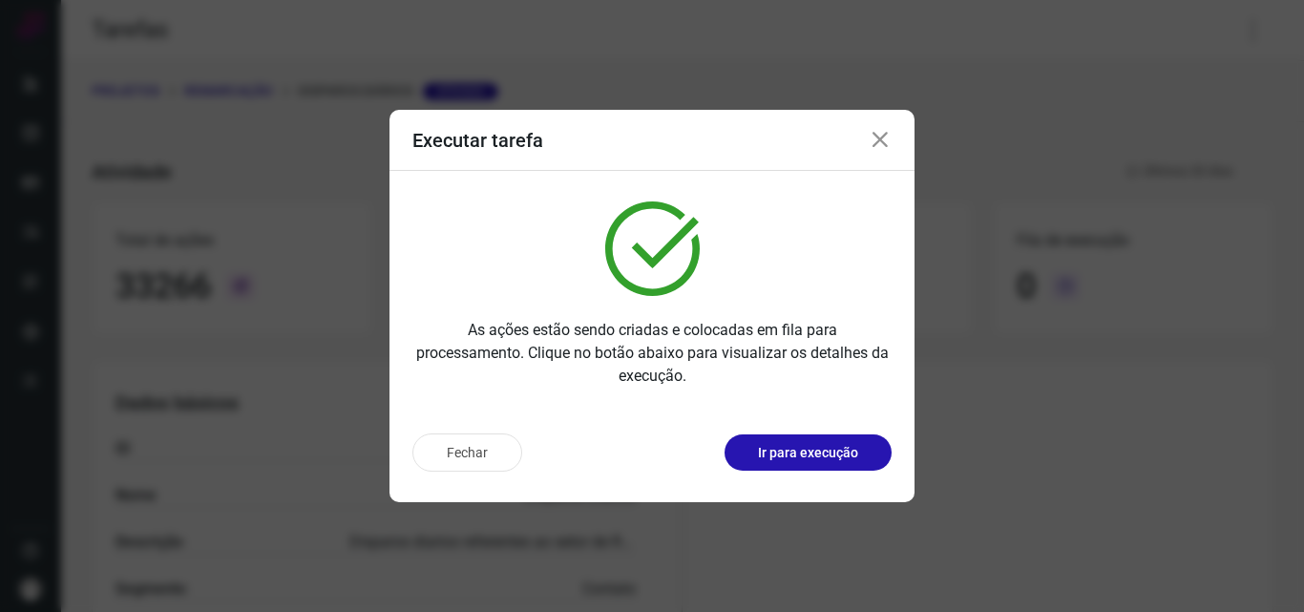
click at [840, 465] on button "Ir para execução" at bounding box center [807, 452] width 167 height 36
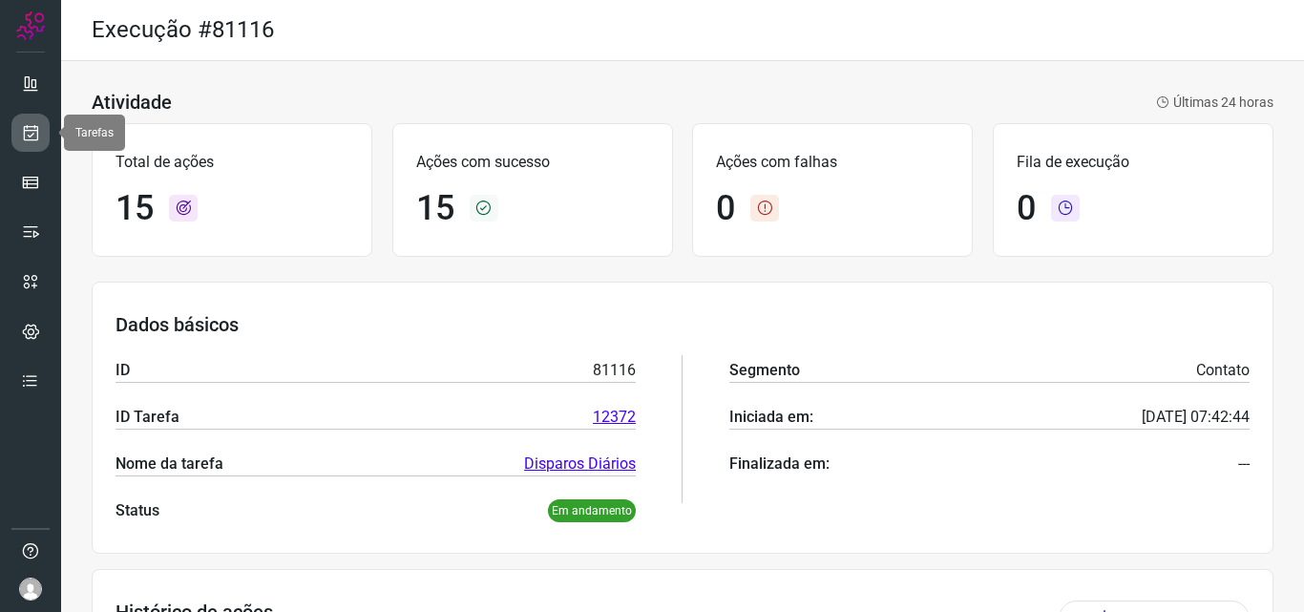
click at [33, 142] on link at bounding box center [30, 133] width 38 height 38
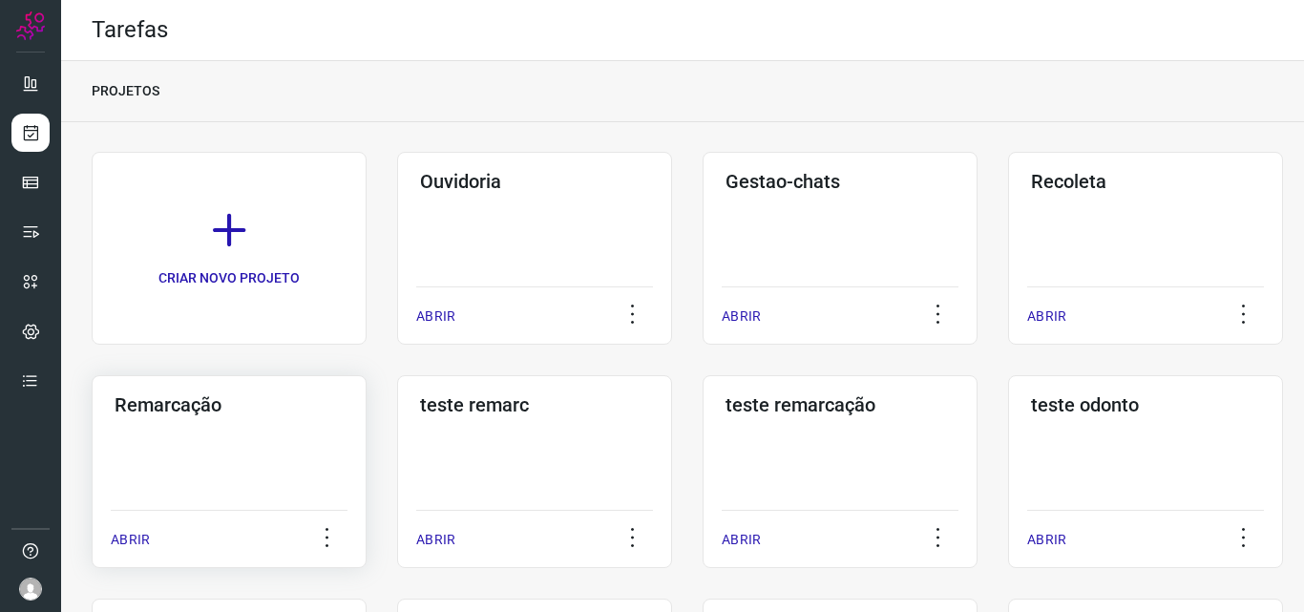
click at [397, 478] on div "Remarcação ABRIR" at bounding box center [534, 471] width 275 height 193
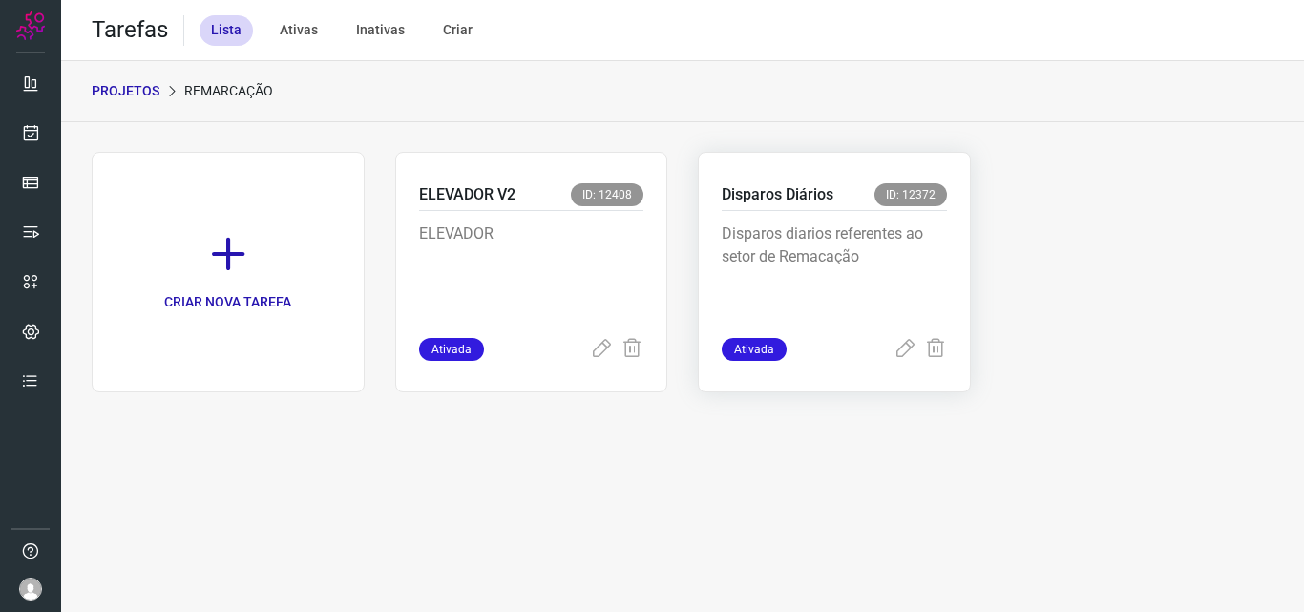
click at [820, 294] on p "Disparos diarios referentes ao setor de Remacação" at bounding box center [833, 269] width 225 height 95
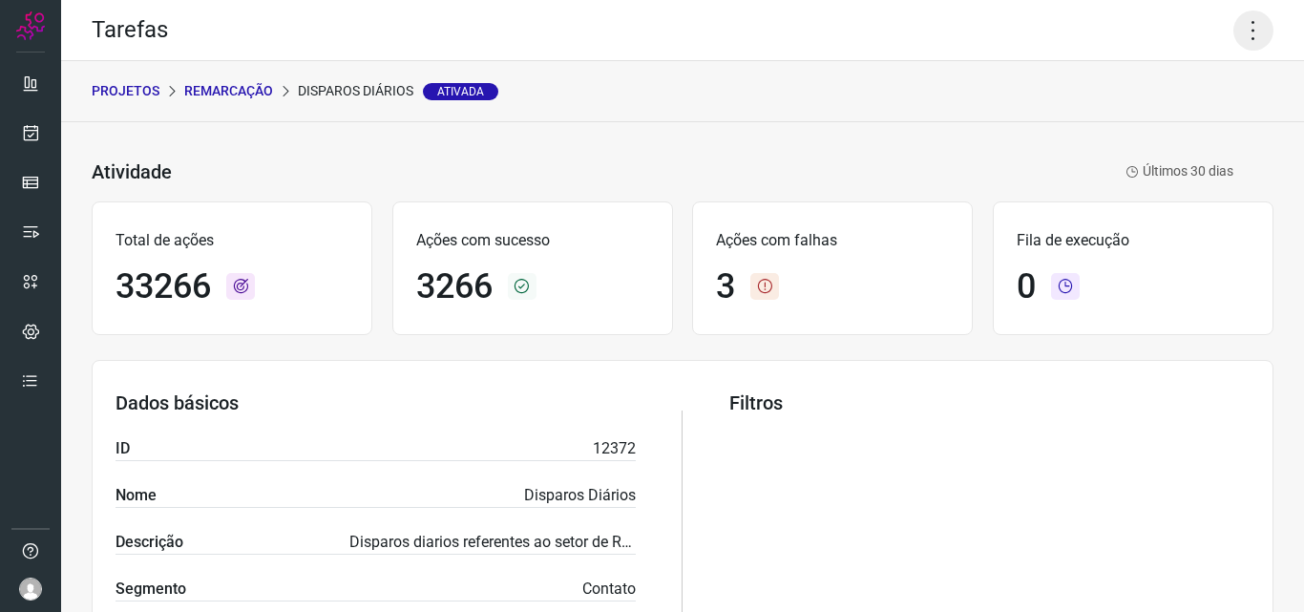
click at [1246, 26] on icon at bounding box center [1253, 30] width 40 height 40
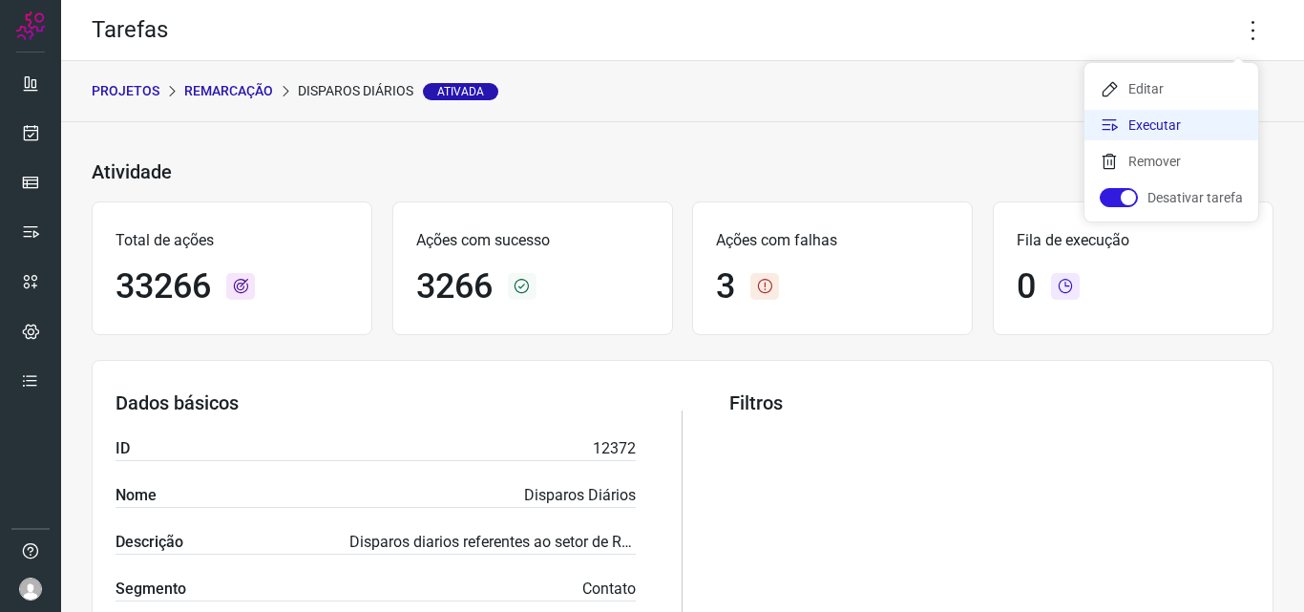
click at [1228, 123] on li "Executar" at bounding box center [1171, 125] width 174 height 31
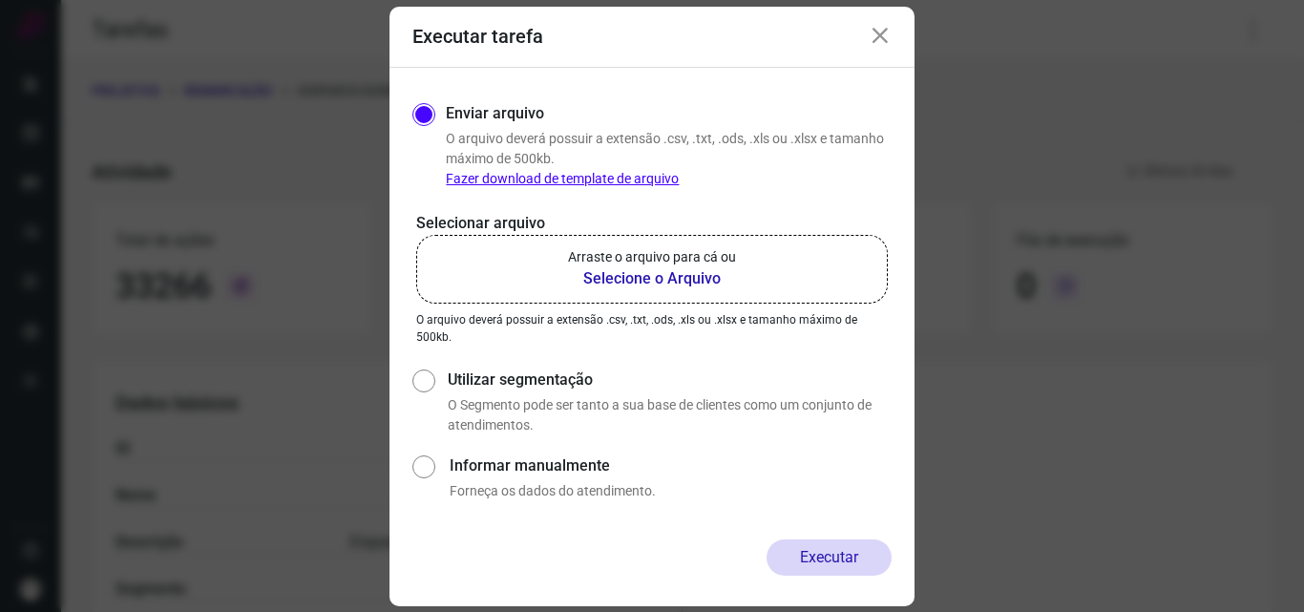
click at [703, 273] on b "Selecione o Arquivo" at bounding box center [652, 278] width 168 height 23
click at [0, 0] on input "Arraste o arquivo para cá ou Selecione o Arquivo" at bounding box center [0, 0] width 0 height 0
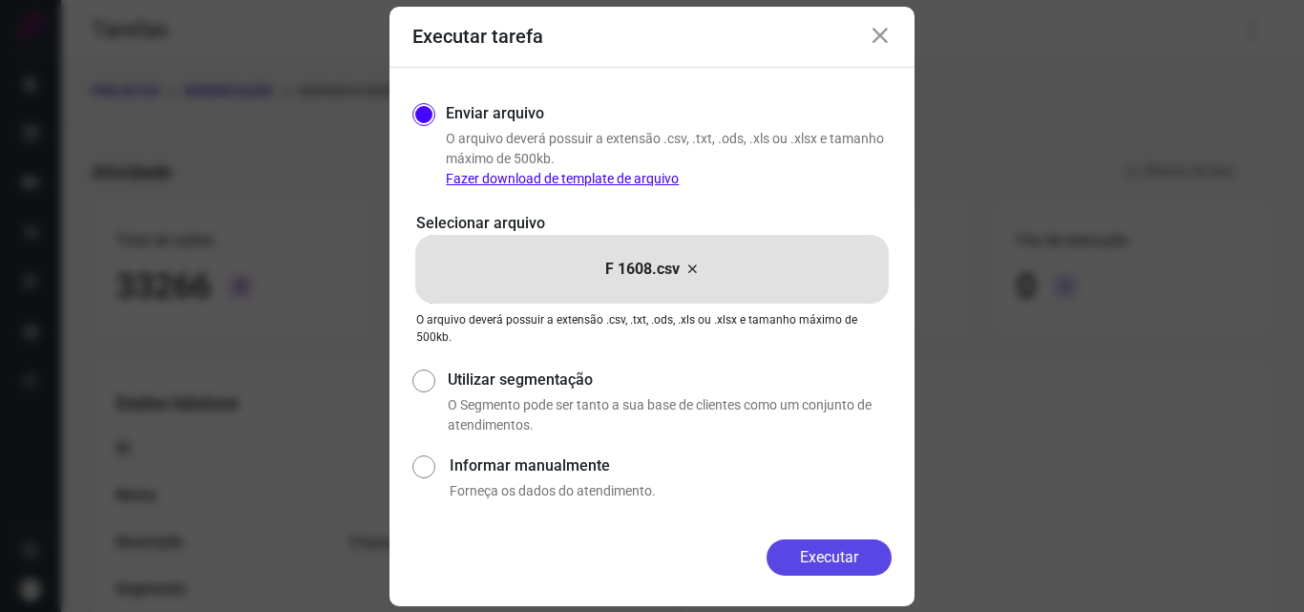
click at [824, 545] on button "Executar" at bounding box center [828, 557] width 125 height 36
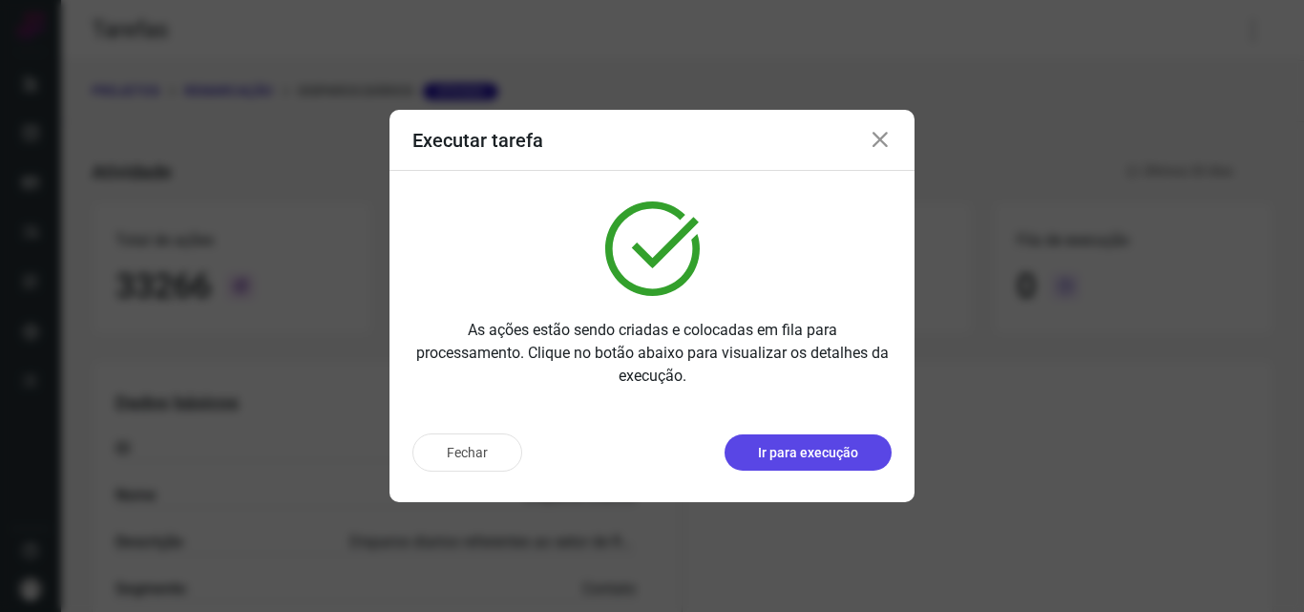
click at [817, 454] on p "Ir para execução" at bounding box center [808, 453] width 100 height 20
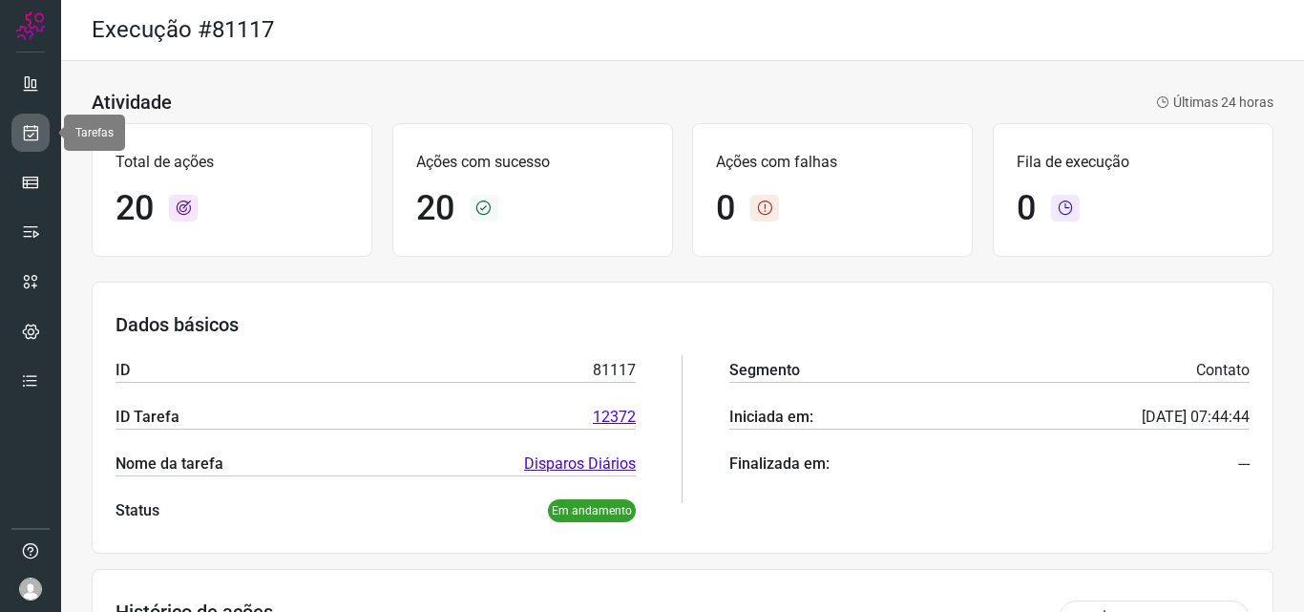
click at [24, 118] on link at bounding box center [30, 133] width 38 height 38
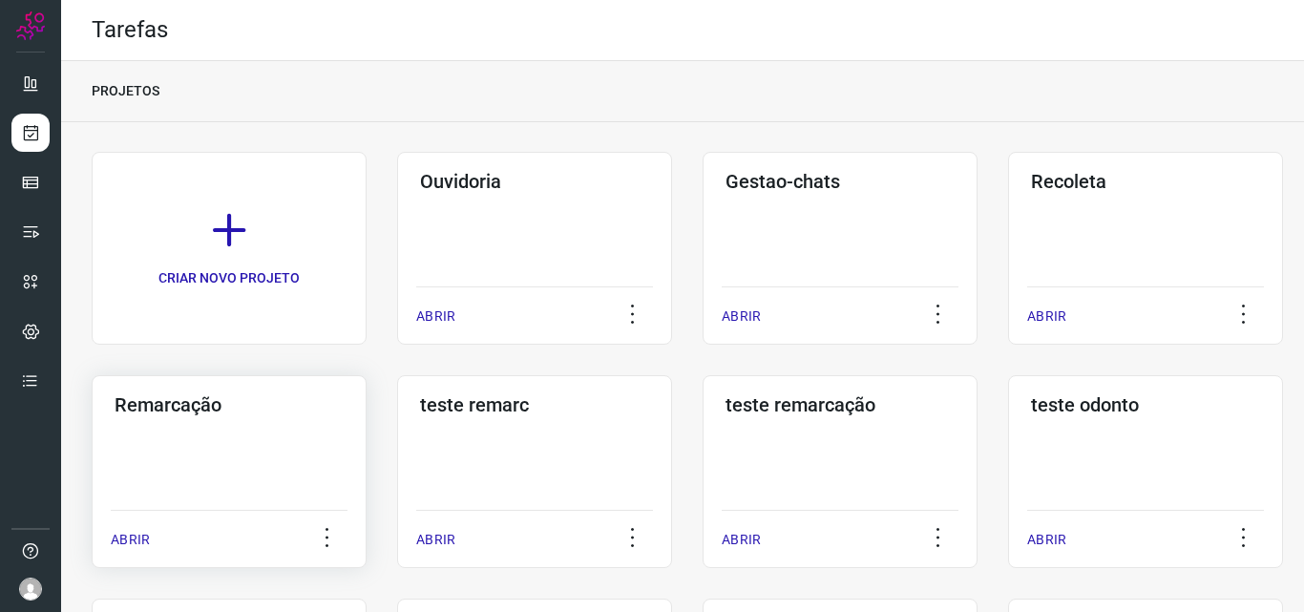
click at [397, 433] on div "Remarcação ABRIR" at bounding box center [534, 471] width 275 height 193
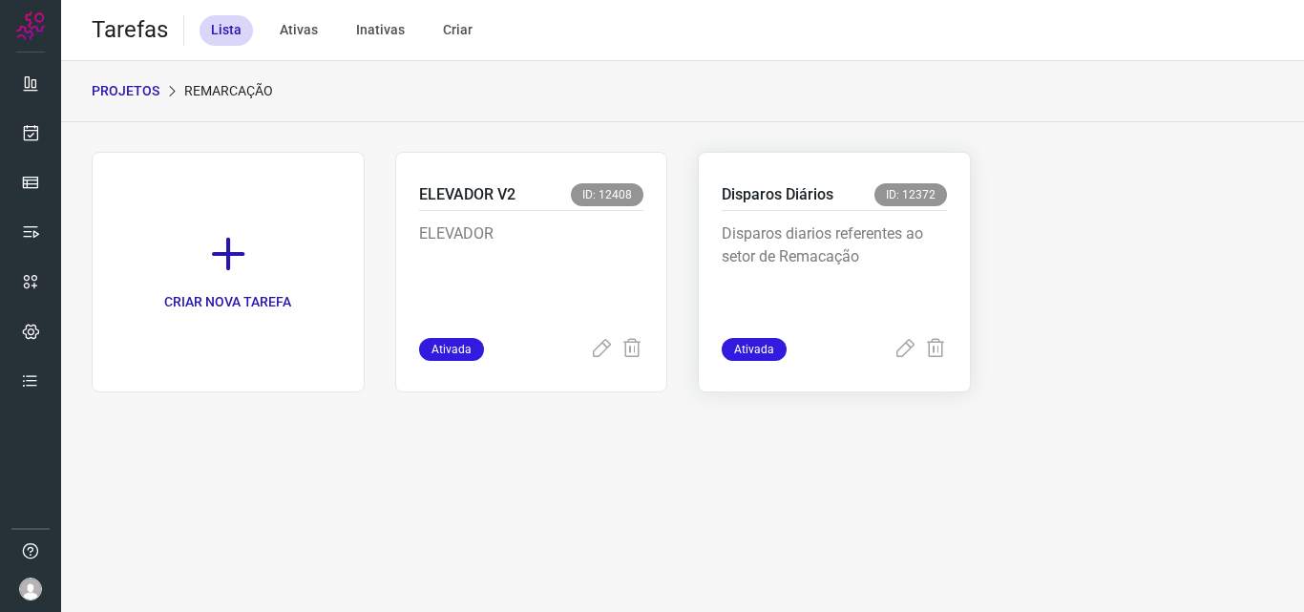
click at [804, 267] on p "Disparos diarios referentes ao setor de Remacação" at bounding box center [833, 269] width 225 height 95
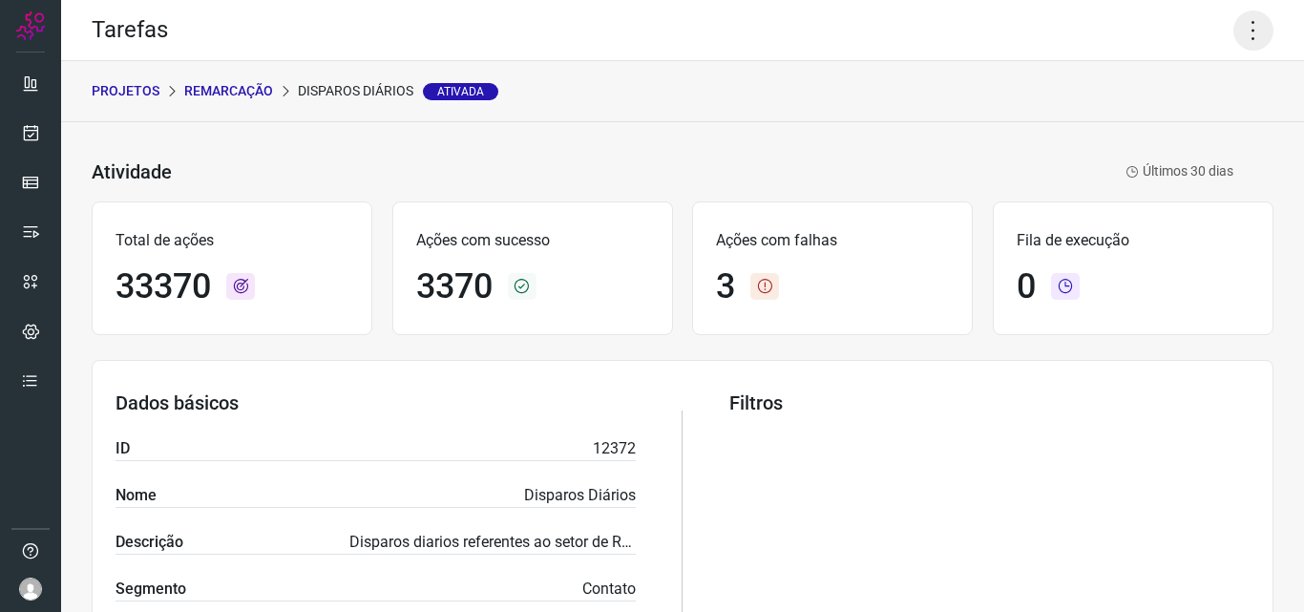
click at [1235, 44] on icon at bounding box center [1253, 30] width 40 height 40
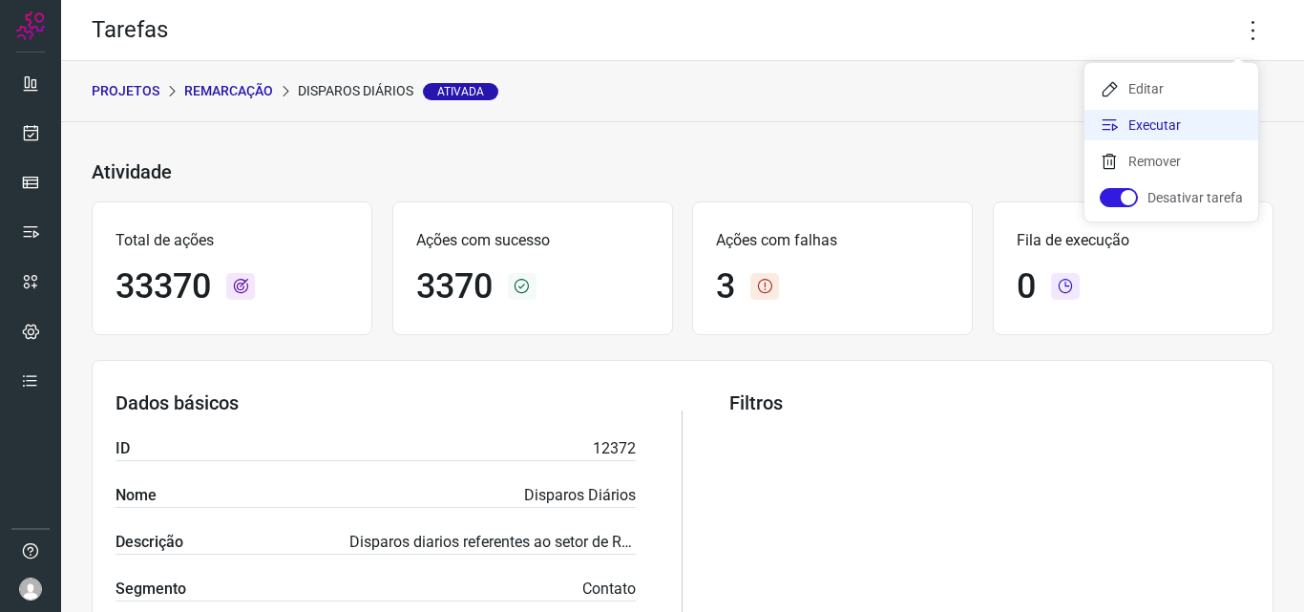
click at [1174, 120] on li "Executar" at bounding box center [1171, 125] width 174 height 31
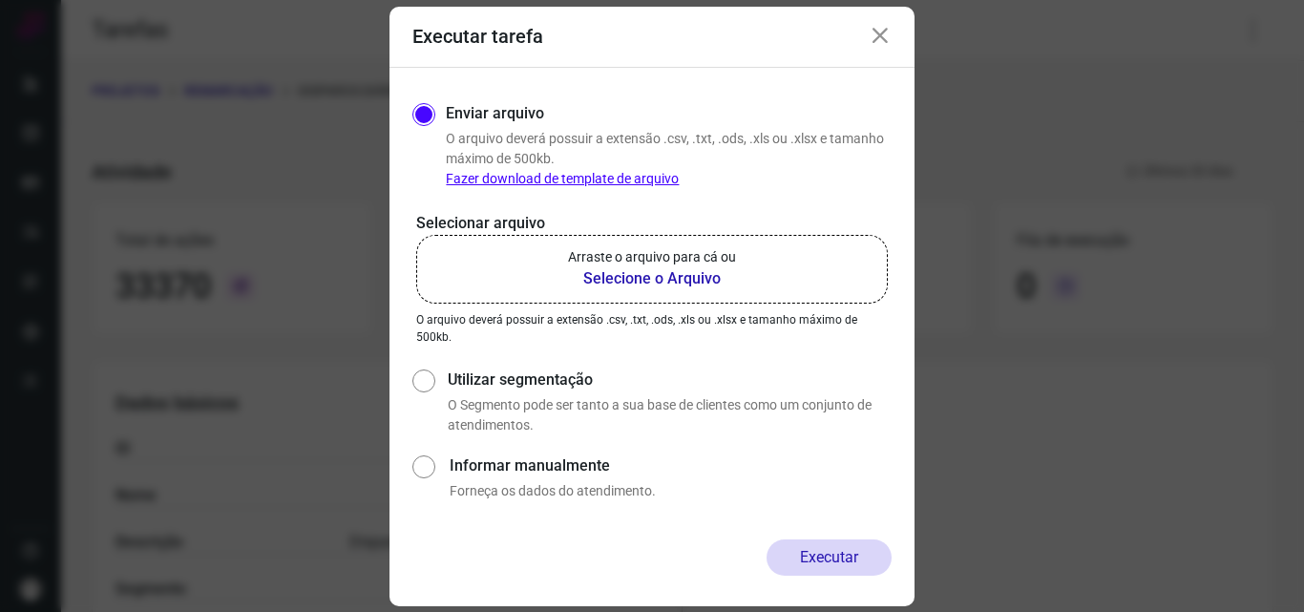
click at [625, 271] on b "Selecione o Arquivo" at bounding box center [652, 278] width 168 height 23
click at [0, 0] on input "Arraste o arquivo para cá ou Selecione o Arquivo" at bounding box center [0, 0] width 0 height 0
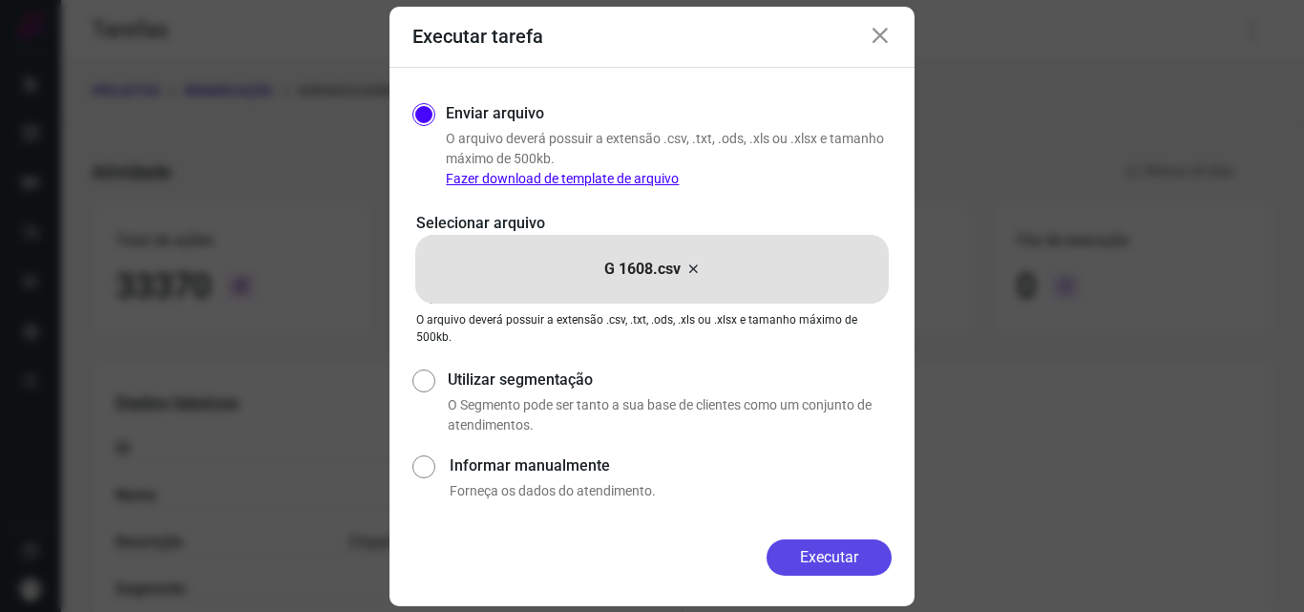
click at [842, 559] on button "Executar" at bounding box center [828, 557] width 125 height 36
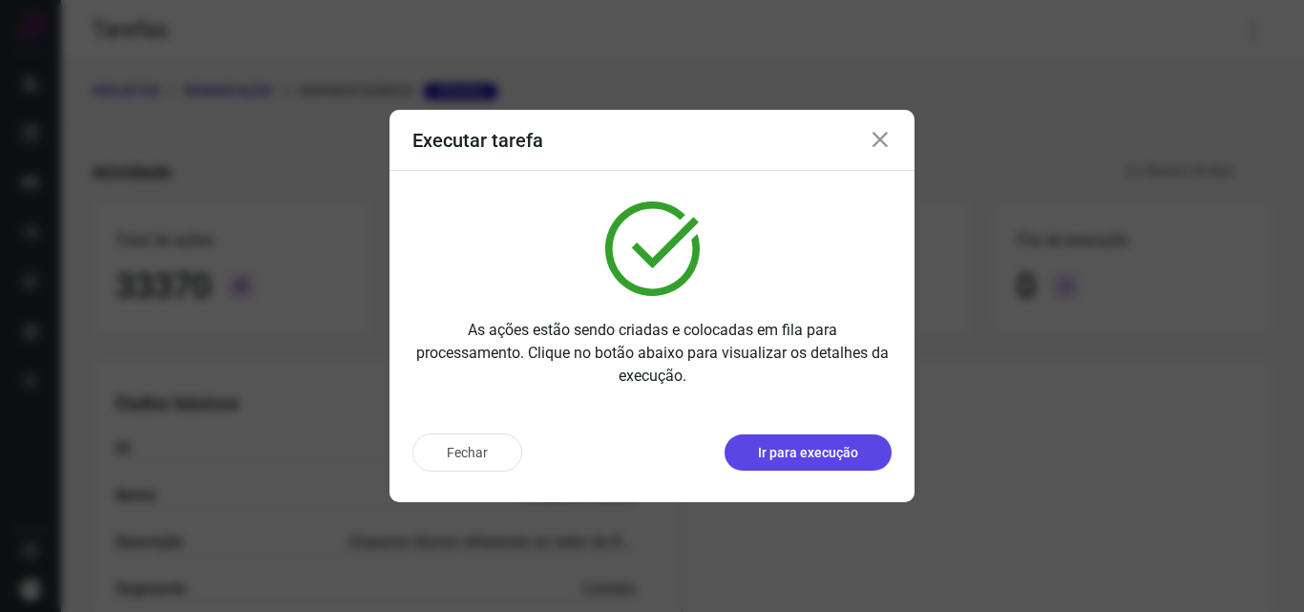
click at [845, 462] on p "Ir para execução" at bounding box center [808, 453] width 100 height 20
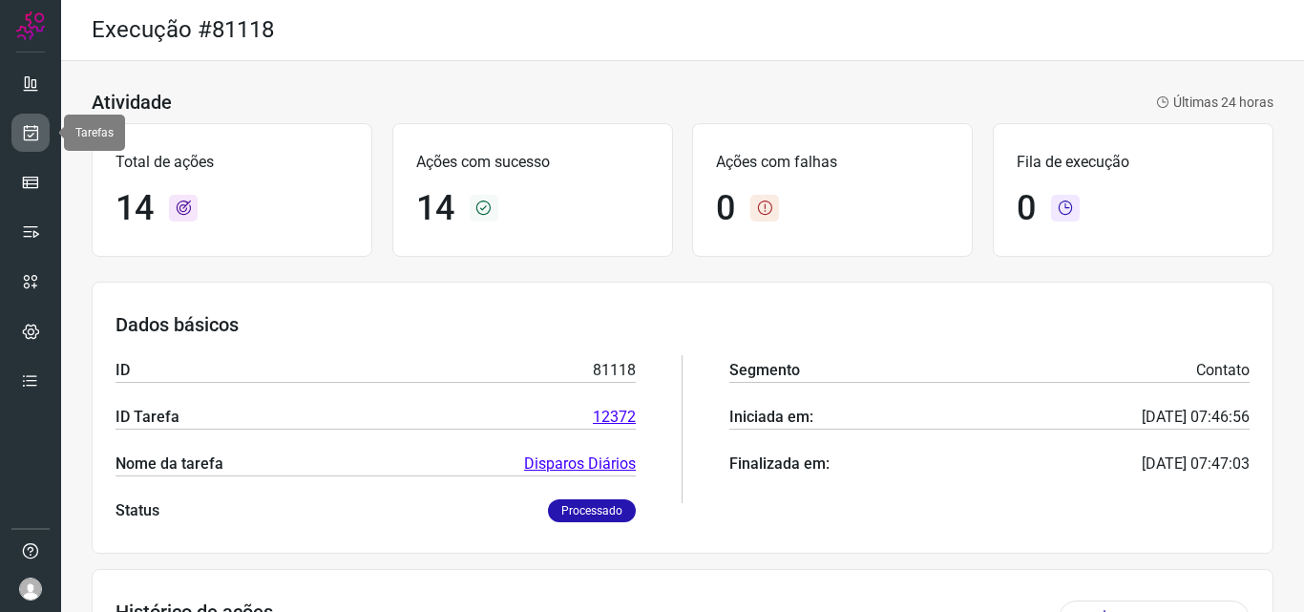
click at [37, 122] on link at bounding box center [30, 133] width 38 height 38
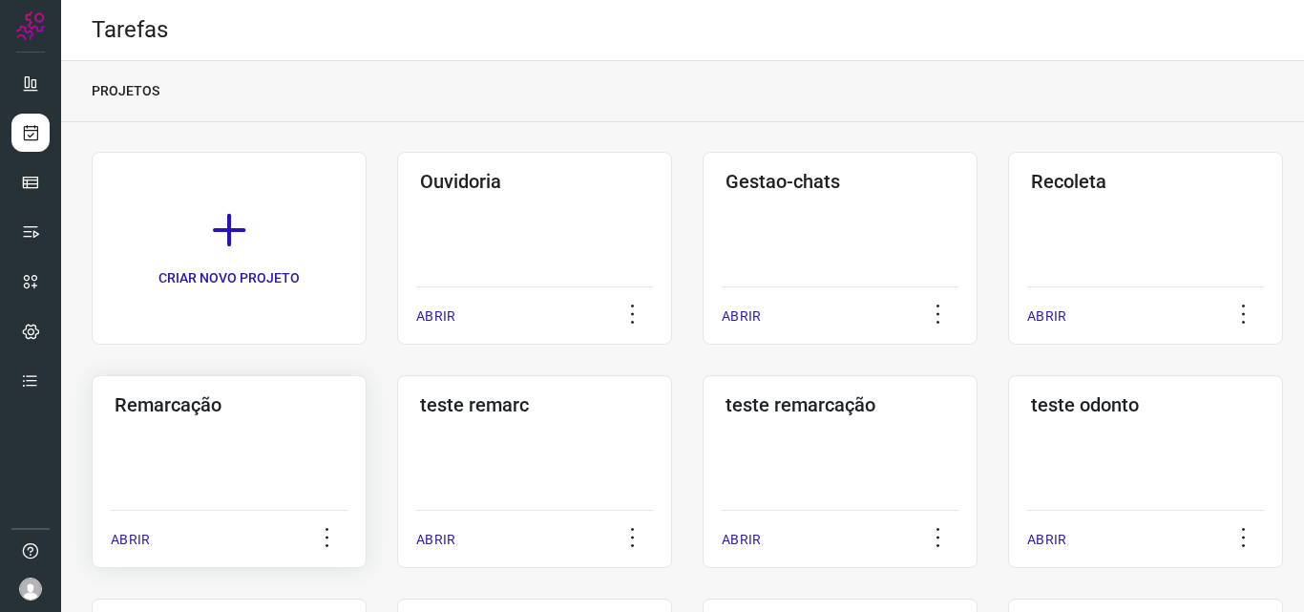
click at [397, 450] on div "Remarcação ABRIR" at bounding box center [534, 471] width 275 height 193
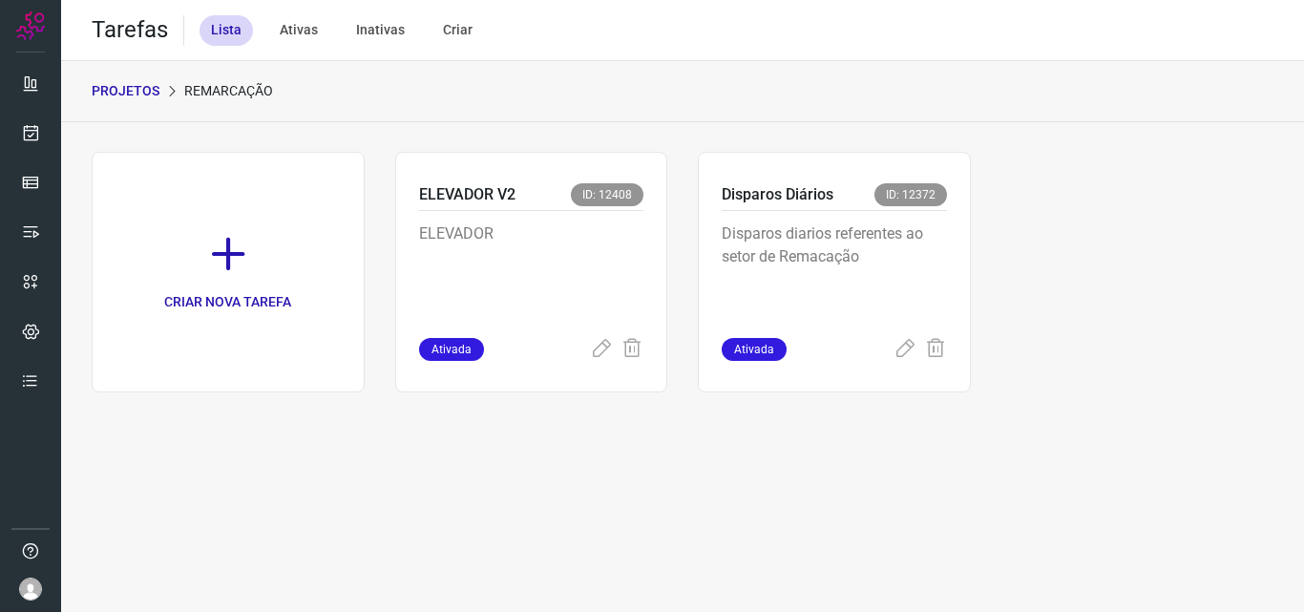
click at [865, 279] on p "Disparos diarios referentes ao setor de Remacação" at bounding box center [833, 269] width 225 height 95
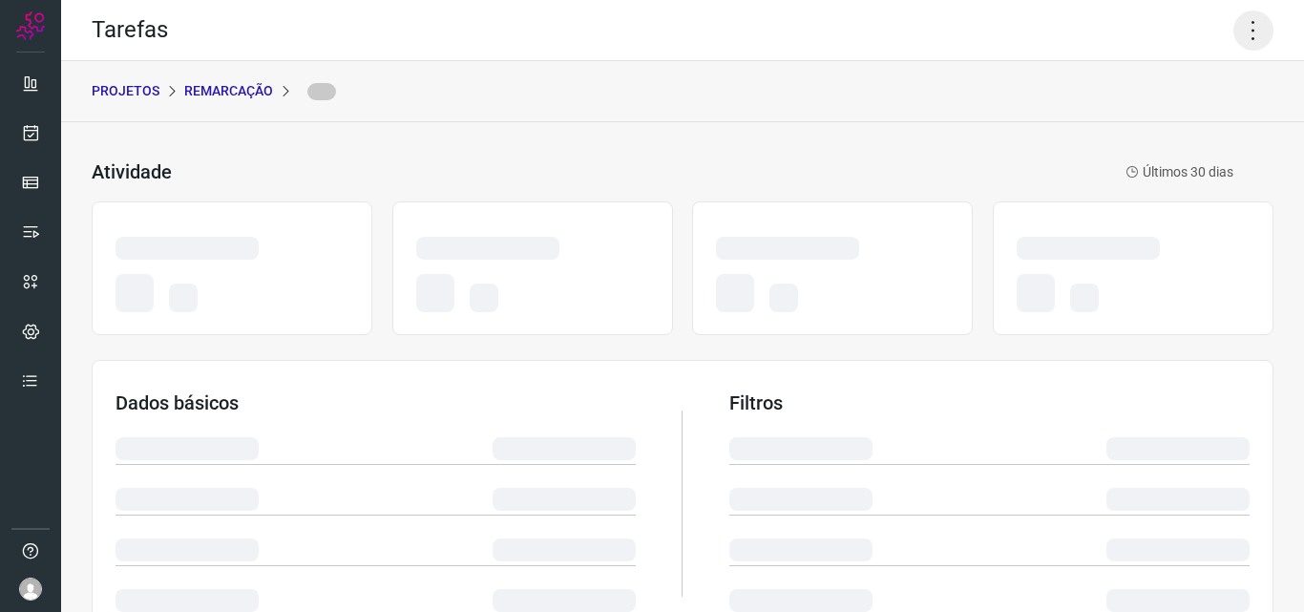
click at [1236, 37] on icon at bounding box center [1253, 30] width 40 height 40
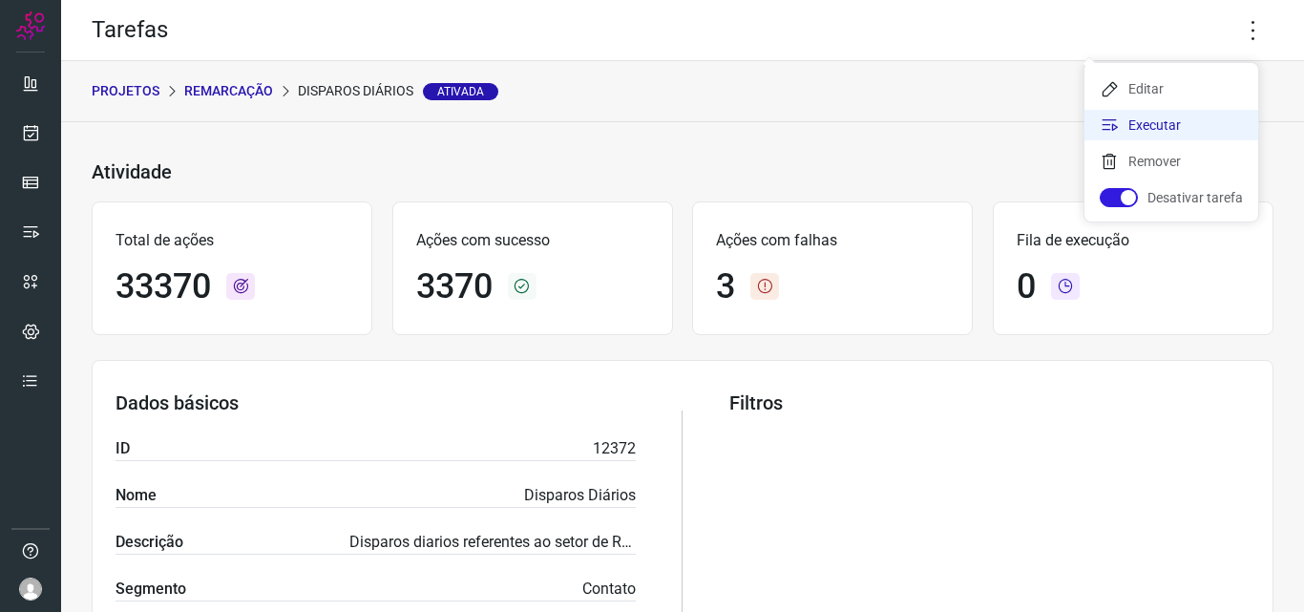
click at [1187, 113] on li "Executar" at bounding box center [1171, 125] width 174 height 31
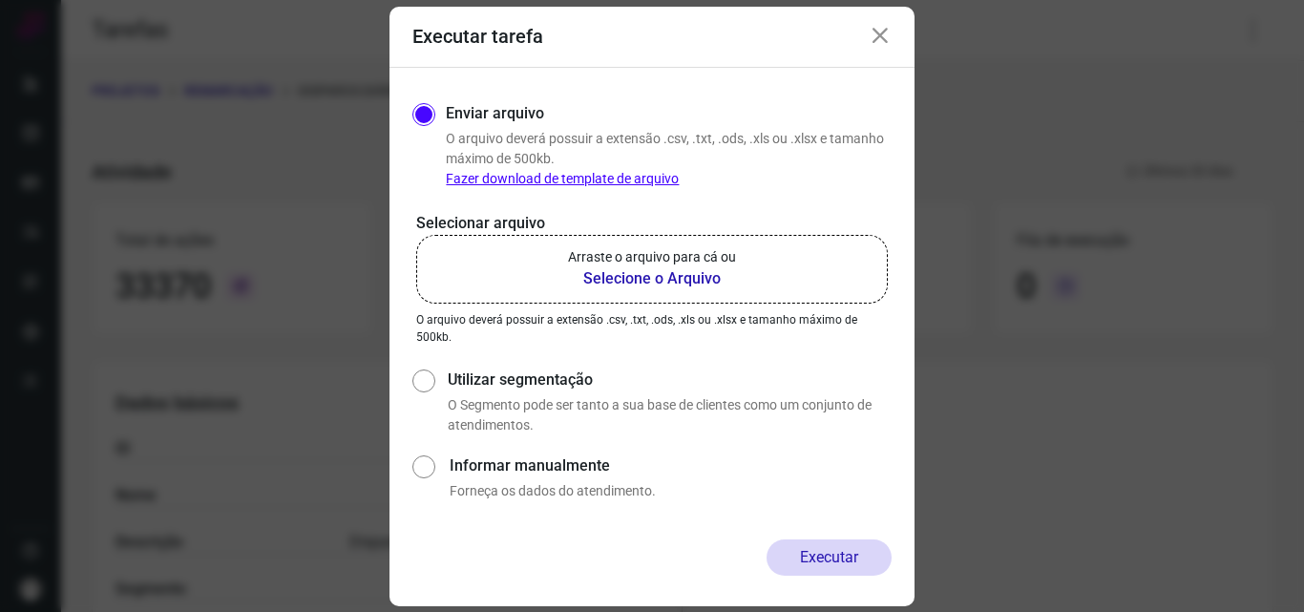
click at [687, 274] on b "Selecione o Arquivo" at bounding box center [652, 278] width 168 height 23
click at [0, 0] on input "Arraste o arquivo para cá ou Selecione o Arquivo" at bounding box center [0, 0] width 0 height 0
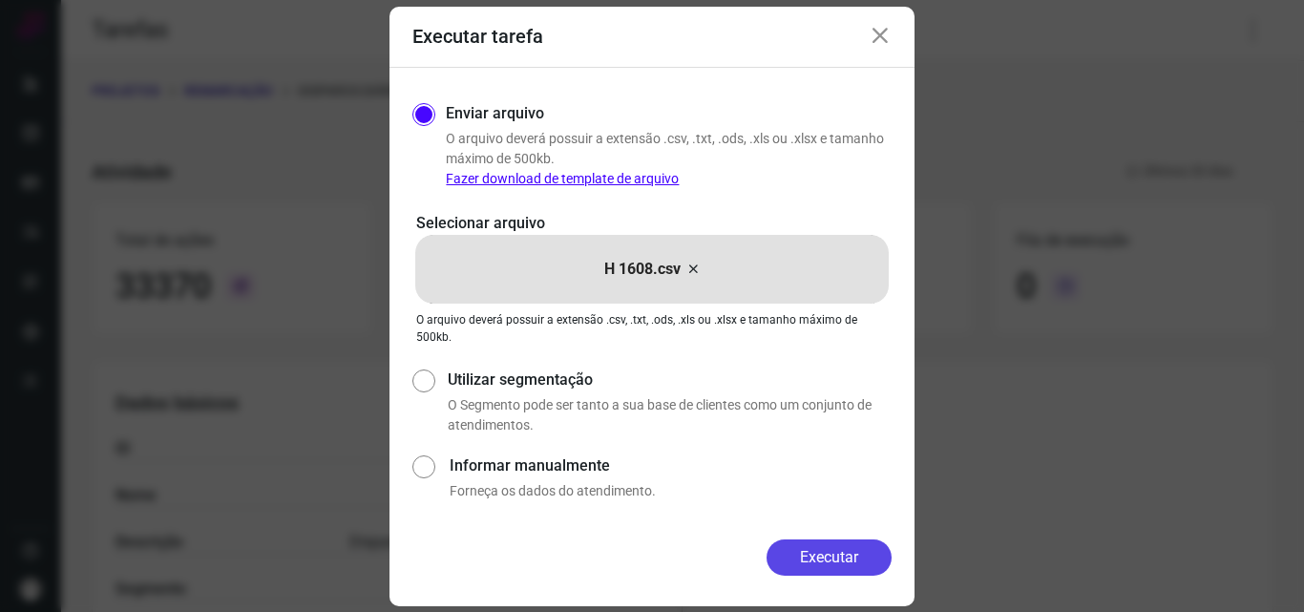
click at [793, 550] on button "Executar" at bounding box center [828, 557] width 125 height 36
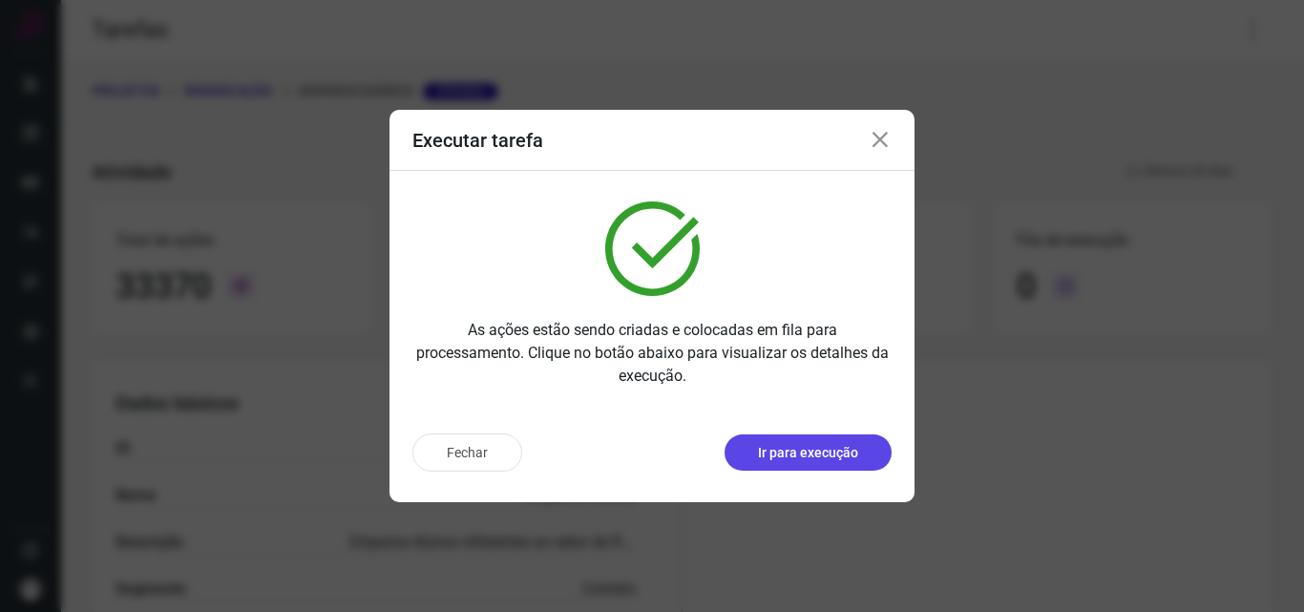
click at [820, 466] on button "Ir para execução" at bounding box center [807, 452] width 167 height 36
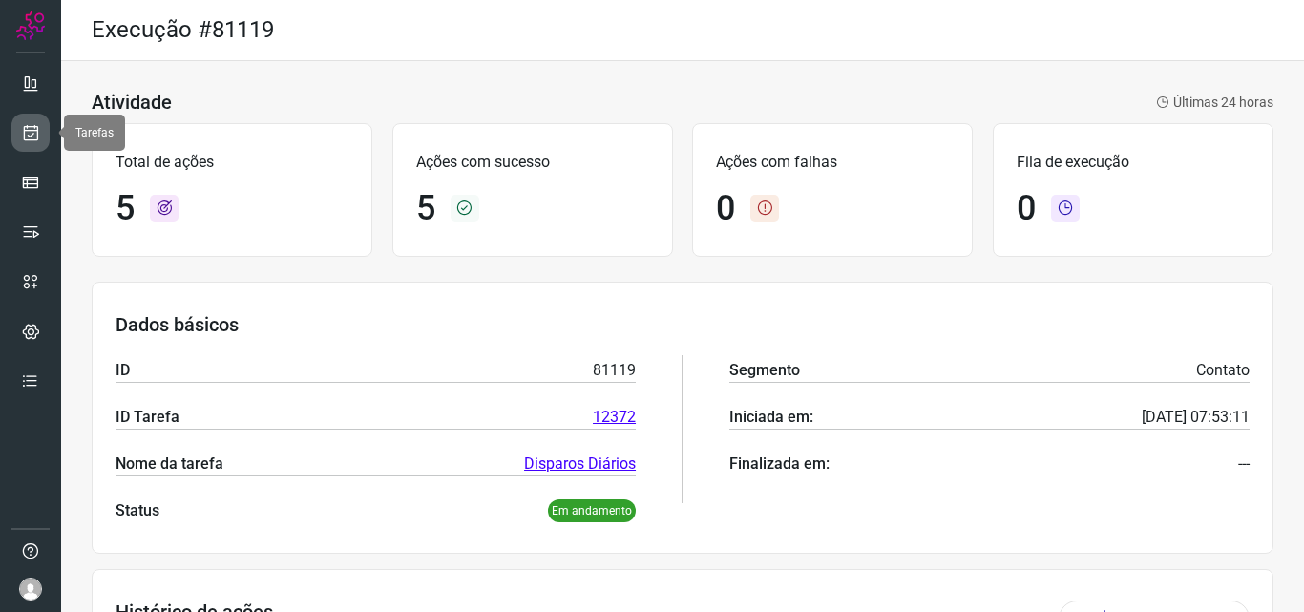
click at [36, 130] on icon at bounding box center [31, 132] width 20 height 19
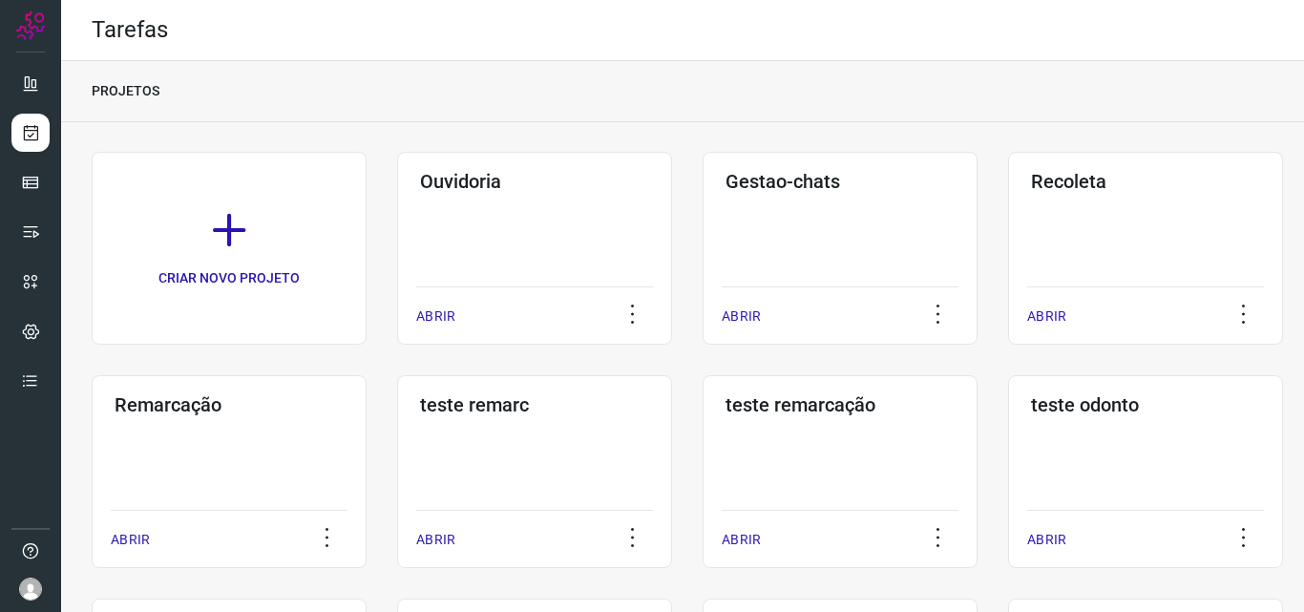
click at [397, 422] on div "Remarcação ABRIR" at bounding box center [534, 471] width 275 height 193
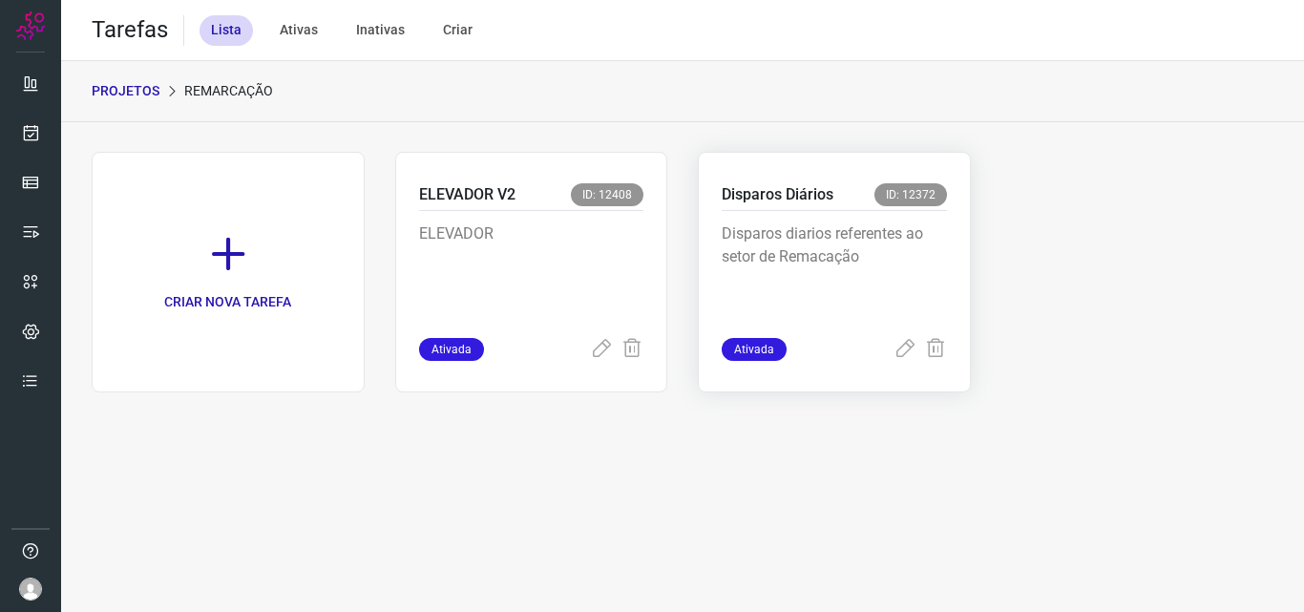
click at [855, 259] on p "Disparos diarios referentes ao setor de Remacação" at bounding box center [833, 269] width 225 height 95
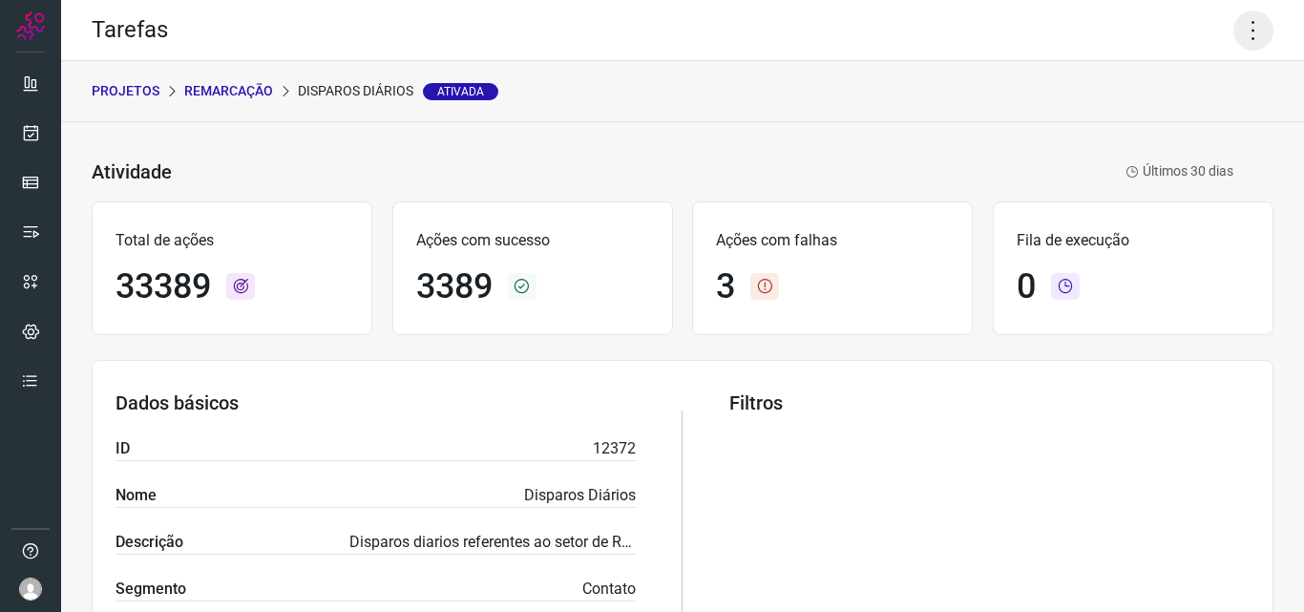
click at [1247, 19] on icon at bounding box center [1253, 30] width 40 height 40
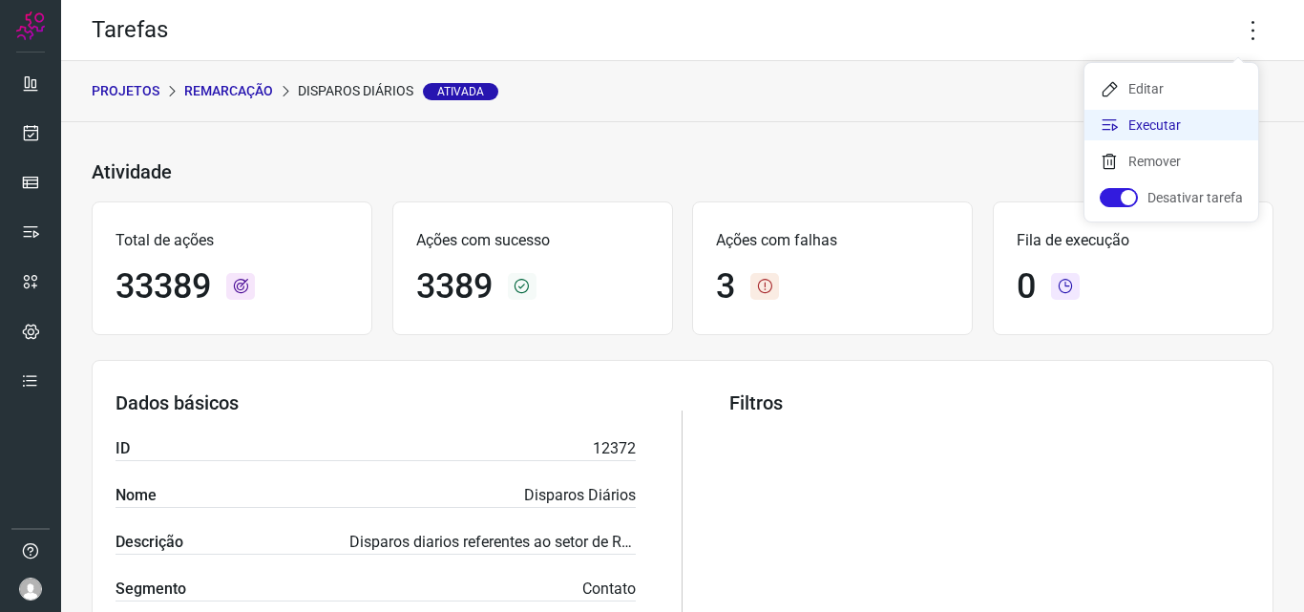
click at [1194, 115] on li "Executar" at bounding box center [1171, 125] width 174 height 31
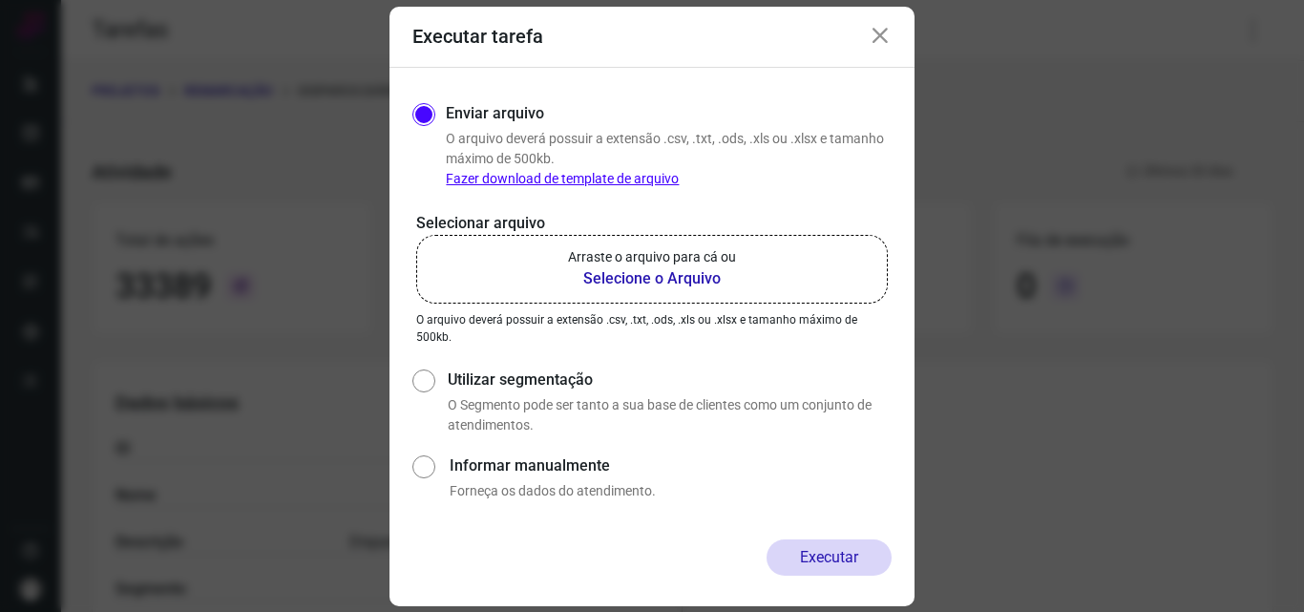
click at [734, 264] on p "Arraste o arquivo para cá ou" at bounding box center [652, 257] width 168 height 20
click at [0, 0] on input "Arraste o arquivo para cá ou Selecione o Arquivo" at bounding box center [0, 0] width 0 height 0
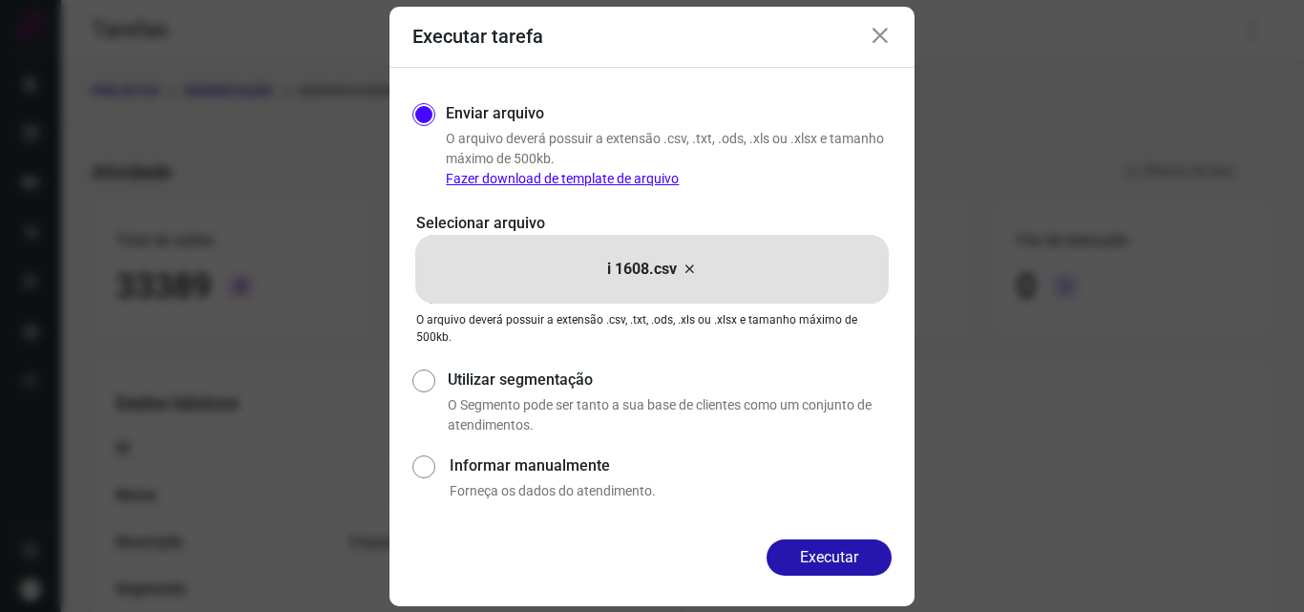
click at [797, 549] on button "Executar" at bounding box center [828, 557] width 125 height 36
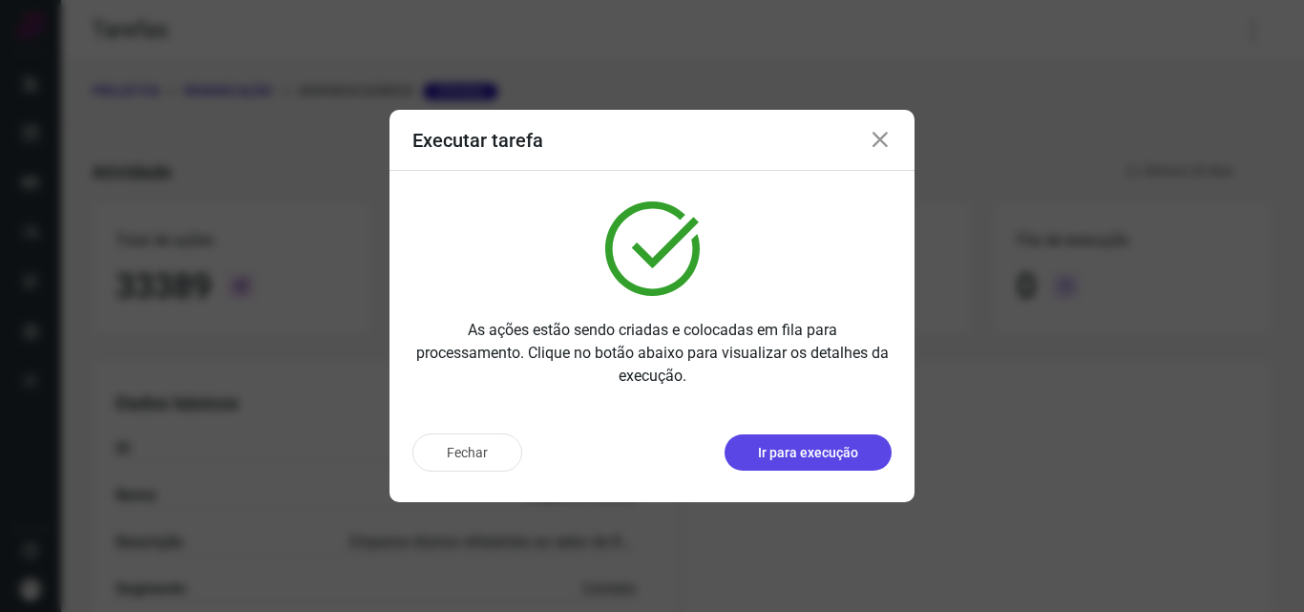
click at [814, 457] on p "Ir para execução" at bounding box center [808, 453] width 100 height 20
